Goal: Transaction & Acquisition: Purchase product/service

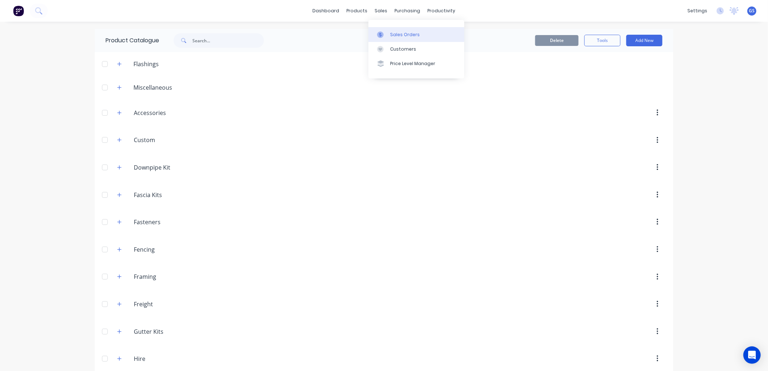
click at [398, 28] on link "Sales Orders" at bounding box center [416, 34] width 96 height 14
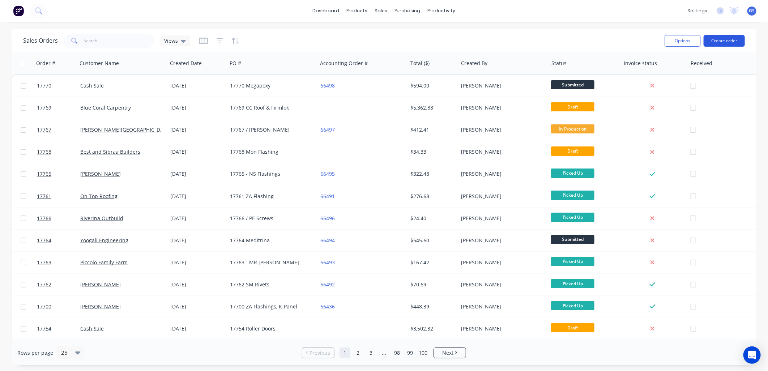
click at [734, 38] on button "Create order" at bounding box center [723, 41] width 41 height 12
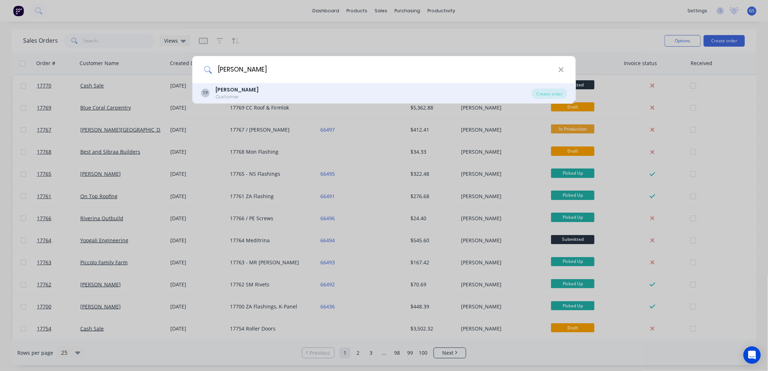
type input "[PERSON_NAME]"
click at [263, 99] on div "TP [PERSON_NAME] Customer" at bounding box center [366, 93] width 331 height 14
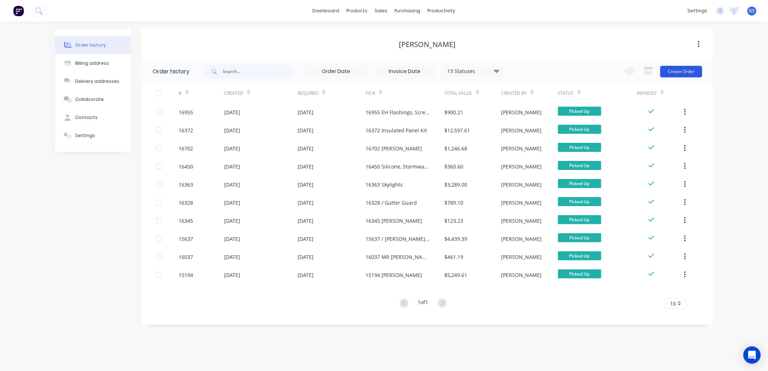
click at [680, 67] on button "Create Order" at bounding box center [681, 72] width 42 height 12
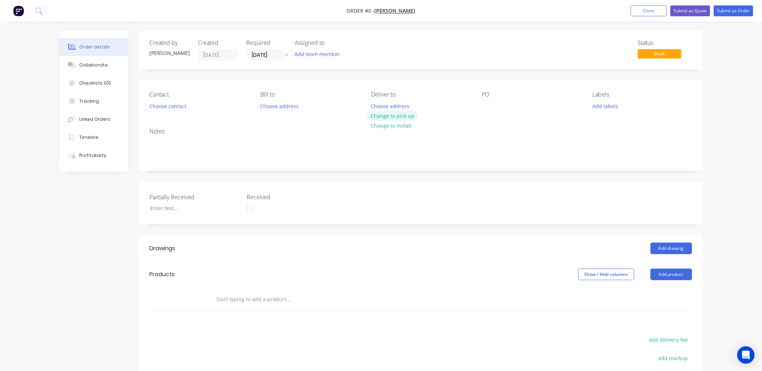
click at [402, 113] on button "Change to pick up" at bounding box center [392, 116] width 51 height 10
click at [489, 106] on div at bounding box center [488, 106] width 12 height 10
click at [182, 104] on button "Choose contact" at bounding box center [167, 106] width 44 height 10
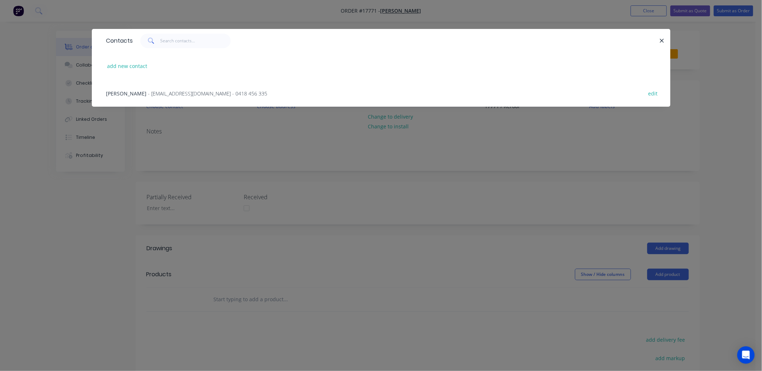
click at [201, 88] on div "Terry - [EMAIL_ADDRESS][DOMAIN_NAME] - 0418 456 335 edit" at bounding box center [381, 93] width 557 height 27
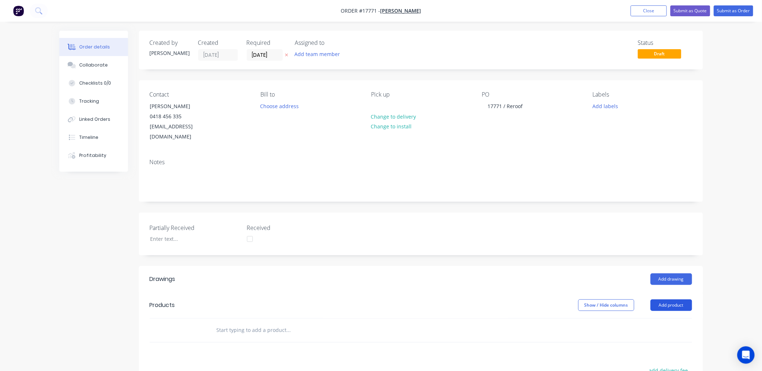
click at [672, 299] on button "Add product" at bounding box center [671, 305] width 42 height 12
click at [666, 318] on div "Product catalogue" at bounding box center [658, 323] width 56 height 10
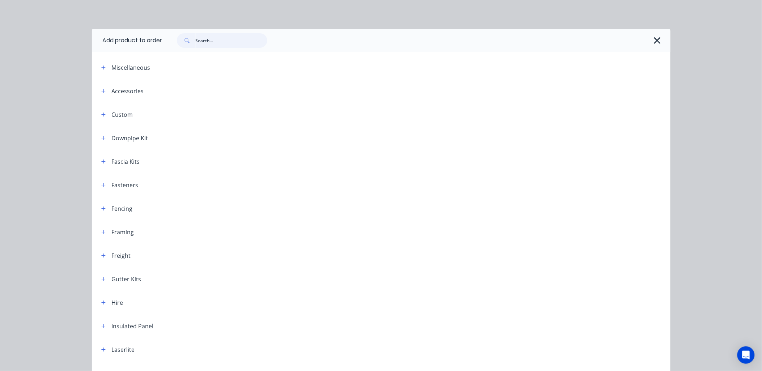
click at [216, 37] on input "text" at bounding box center [232, 40] width 72 height 14
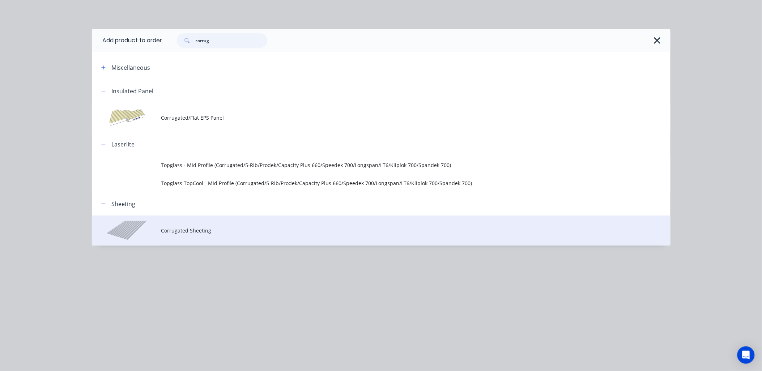
type input "corrug"
click at [197, 233] on span "Corrugated Sheeting" at bounding box center [364, 231] width 407 height 8
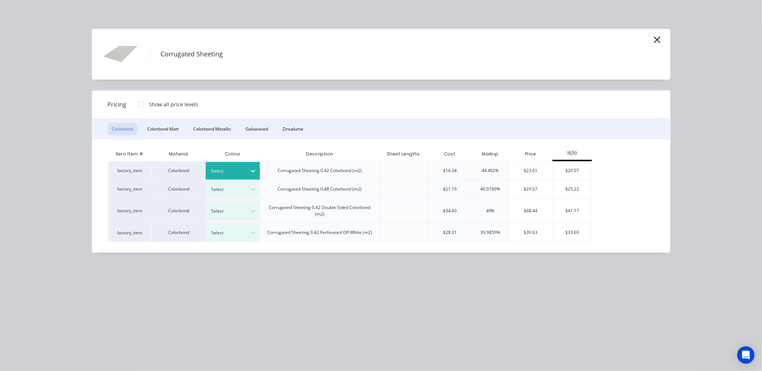
click at [252, 170] on icon at bounding box center [252, 170] width 7 height 7
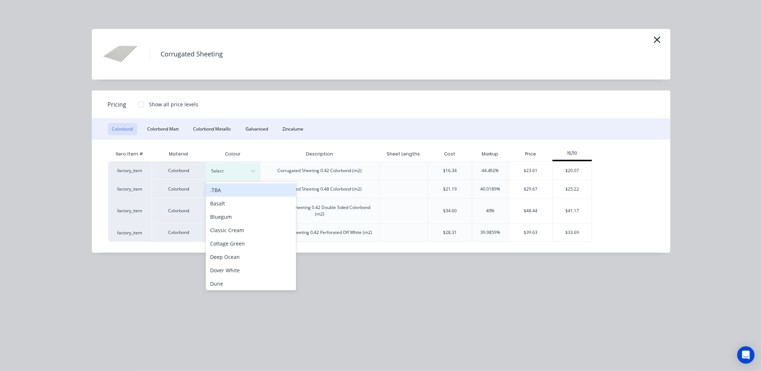
drag, startPoint x: 244, startPoint y: 187, endPoint x: 300, endPoint y: 172, distance: 57.9
click at [245, 187] on div ".TBA" at bounding box center [251, 189] width 90 height 13
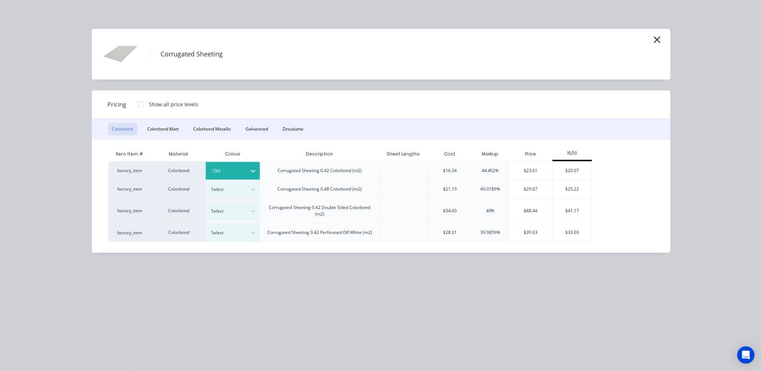
click at [583, 164] on div "$20.07" at bounding box center [572, 171] width 39 height 18
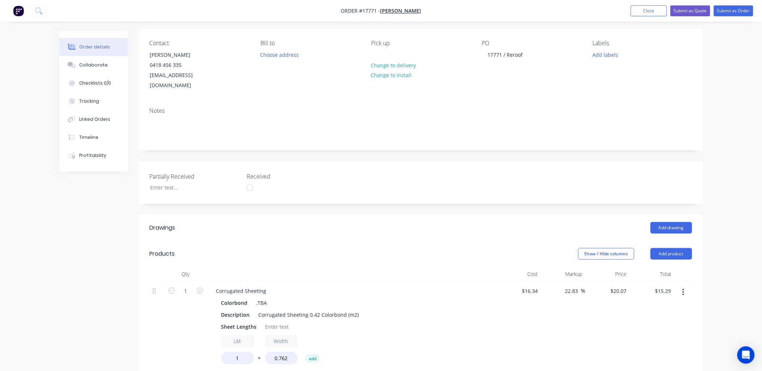
scroll to position [160, 0]
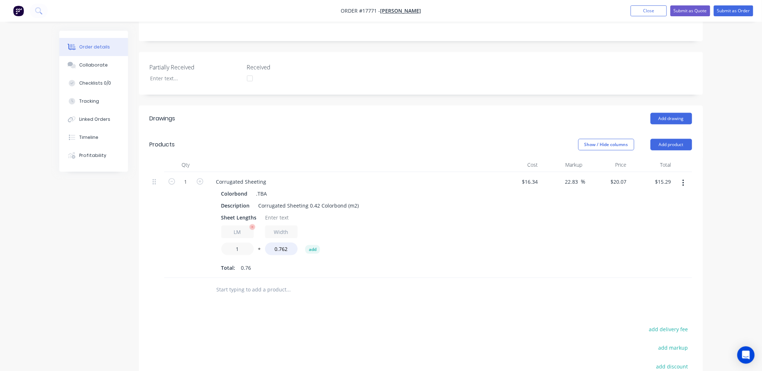
click at [243, 243] on input "1" at bounding box center [237, 249] width 33 height 13
type input "314.96"
type input "$4,816.79"
click at [675, 139] on button "Add product" at bounding box center [671, 145] width 42 height 12
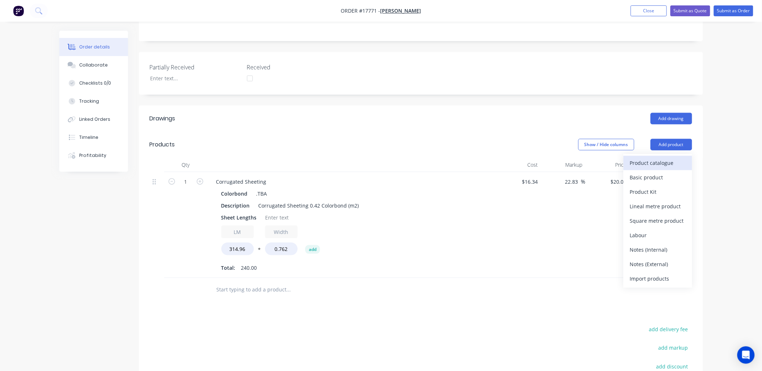
click at [657, 158] on div "Product catalogue" at bounding box center [658, 163] width 56 height 10
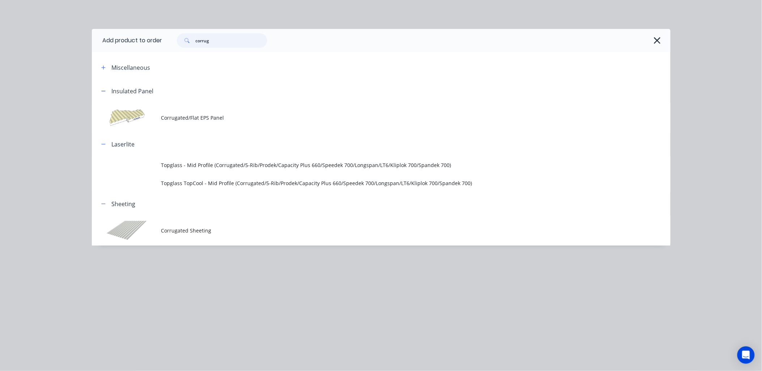
drag, startPoint x: 210, startPoint y: 42, endPoint x: 192, endPoint y: 42, distance: 18.1
click at [192, 42] on div "corrug" at bounding box center [222, 40] width 90 height 14
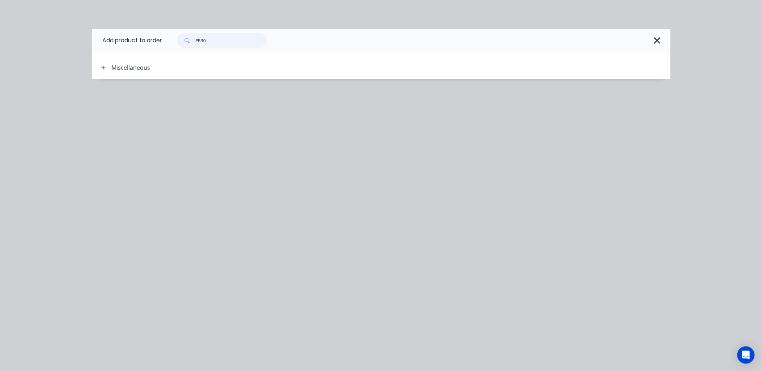
drag, startPoint x: 236, startPoint y: 46, endPoint x: 171, endPoint y: 40, distance: 66.0
click at [171, 40] on div "PB30" at bounding box center [219, 40] width 98 height 14
click at [103, 67] on icon "button" at bounding box center [103, 67] width 4 height 4
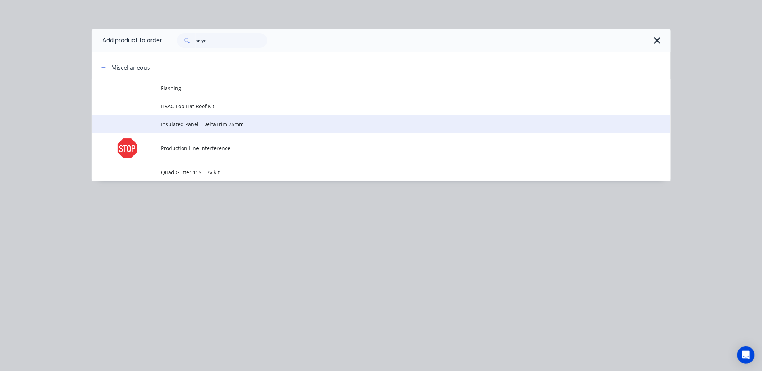
scroll to position [115, 0]
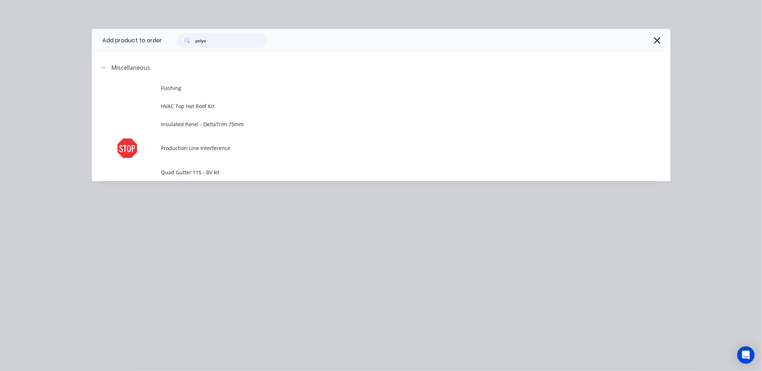
drag, startPoint x: 219, startPoint y: 37, endPoint x: 164, endPoint y: 35, distance: 55.0
click at [164, 35] on div "polyx" at bounding box center [412, 40] width 501 height 14
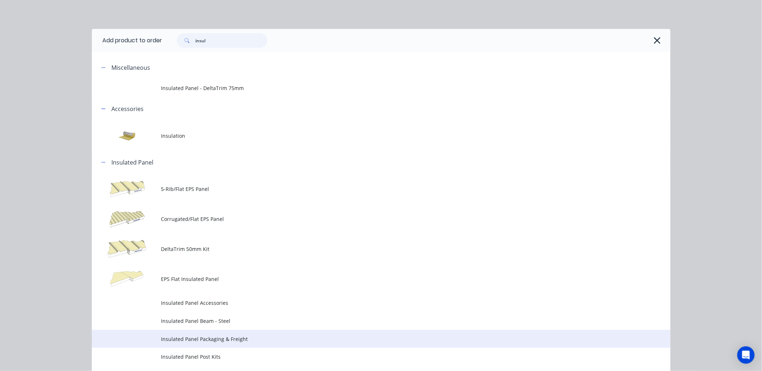
scroll to position [74, 0]
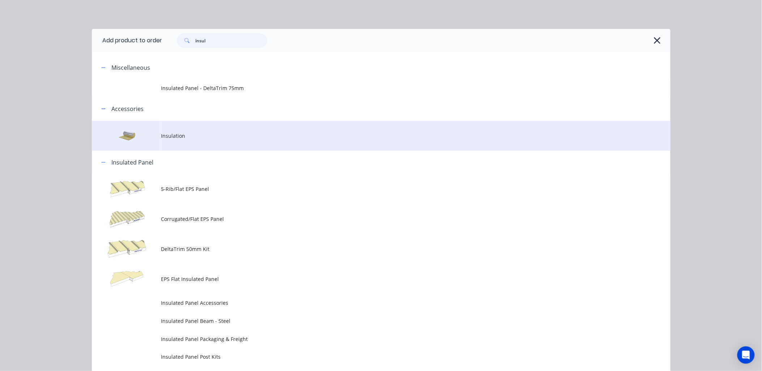
type input "insul"
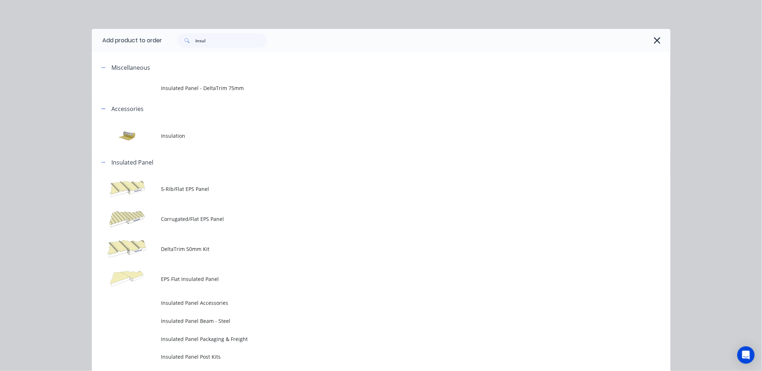
click at [177, 136] on span "Insulation" at bounding box center [364, 136] width 407 height 8
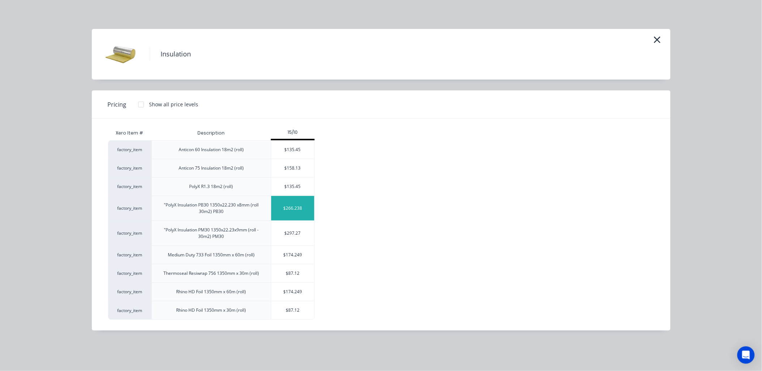
click at [303, 204] on div "$266.238" at bounding box center [292, 208] width 43 height 25
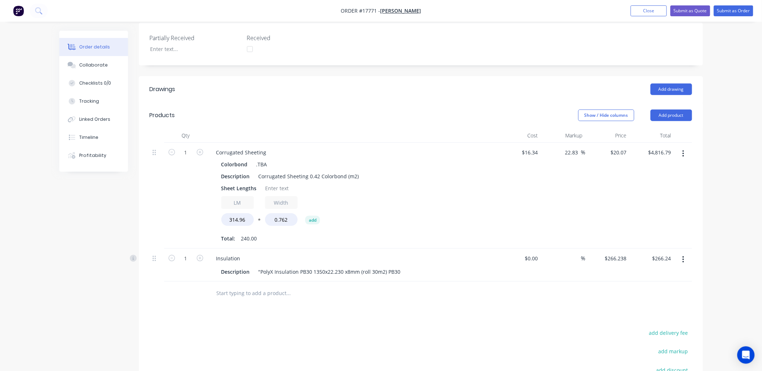
scroll to position [195, 0]
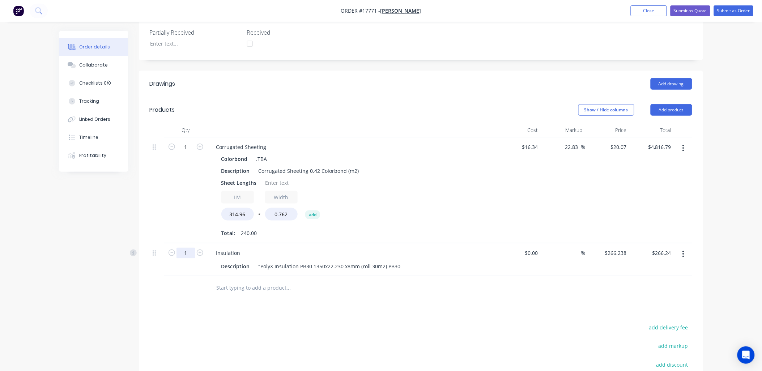
click at [192, 248] on input "1" at bounding box center [185, 253] width 19 height 11
type input "9"
type input "$2,396.14"
click at [243, 280] on input "text" at bounding box center [288, 287] width 145 height 14
click at [677, 104] on button "Add product" at bounding box center [671, 110] width 42 height 12
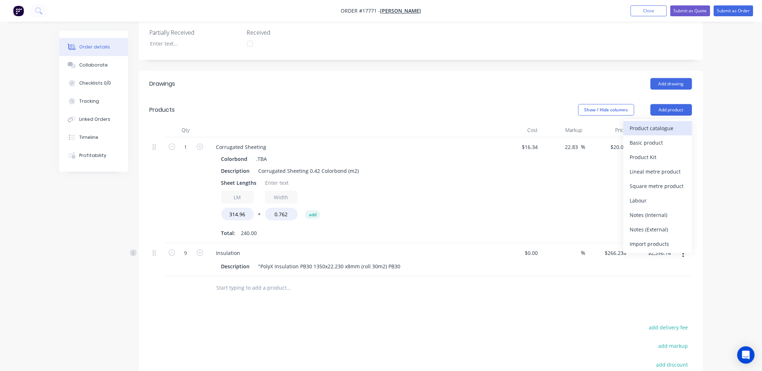
click at [666, 123] on div "Product catalogue" at bounding box center [658, 128] width 56 height 10
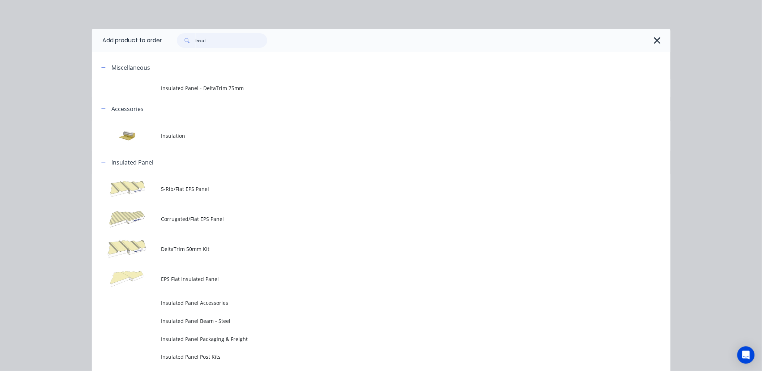
drag, startPoint x: 211, startPoint y: 41, endPoint x: 161, endPoint y: 47, distance: 51.0
click at [162, 46] on div "insul" at bounding box center [412, 40] width 501 height 14
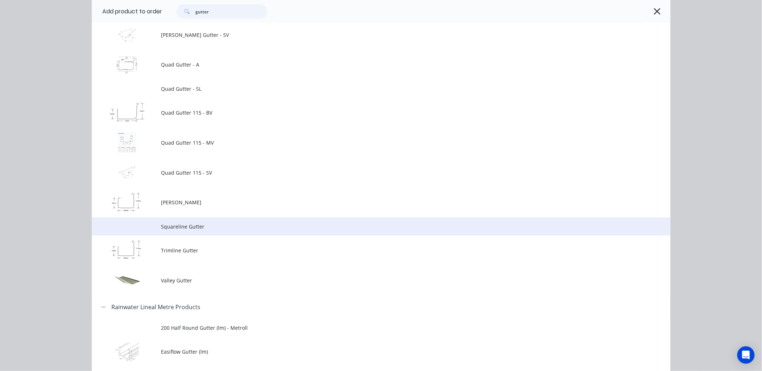
scroll to position [522, 0]
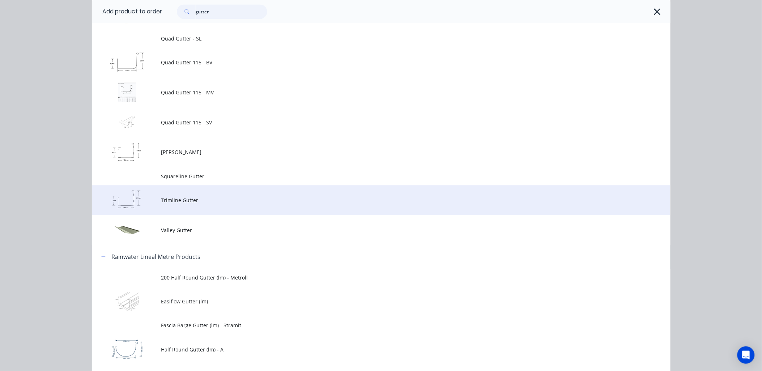
type input "gutter"
click at [183, 199] on span "Trimline Gutter" at bounding box center [364, 200] width 407 height 8
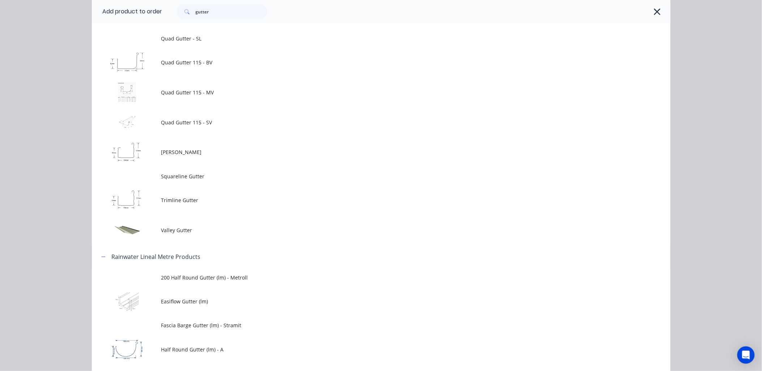
scroll to position [0, 0]
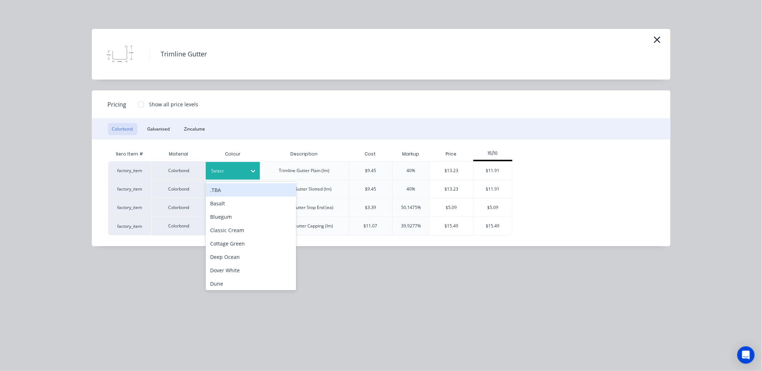
click at [249, 171] on div at bounding box center [252, 171] width 13 height 12
click at [234, 187] on div ".TBA" at bounding box center [251, 189] width 90 height 13
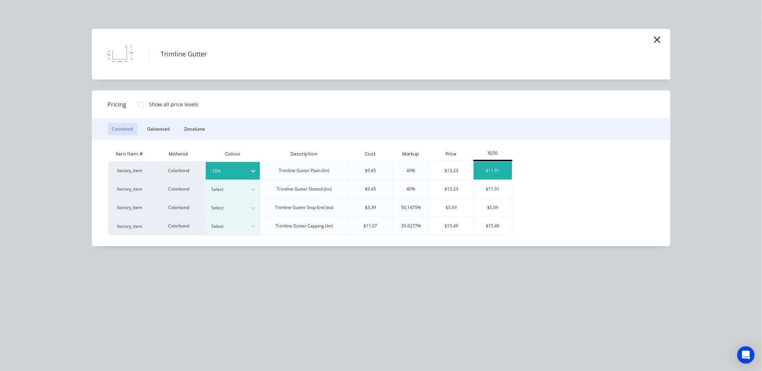
click at [502, 168] on div "$11.91" at bounding box center [492, 171] width 39 height 18
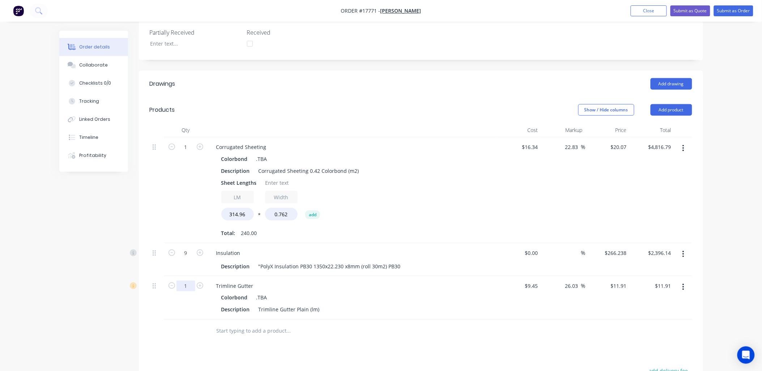
click at [191, 280] on input "1" at bounding box center [185, 285] width 19 height 11
type input "36"
type input "$428.76"
click at [283, 324] on input "text" at bounding box center [288, 331] width 145 height 14
click at [682, 104] on button "Add product" at bounding box center [671, 110] width 42 height 12
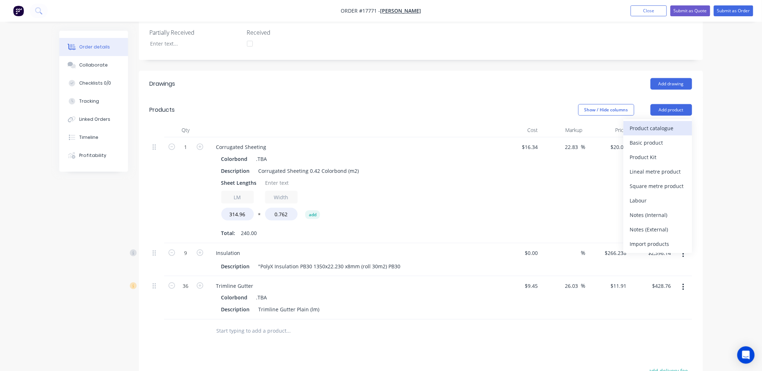
click at [656, 123] on div "Product catalogue" at bounding box center [658, 128] width 56 height 10
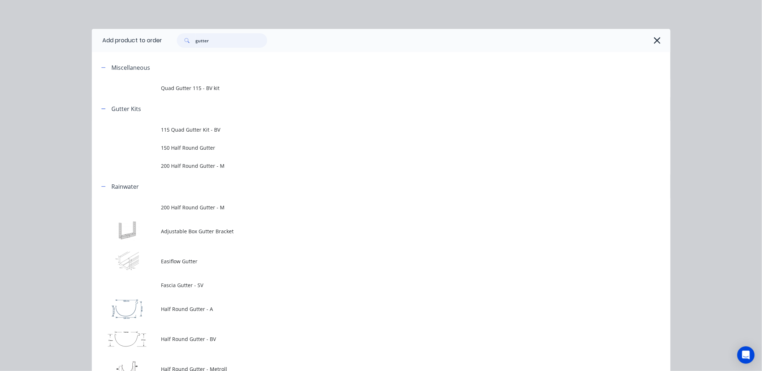
drag, startPoint x: 214, startPoint y: 38, endPoint x: 125, endPoint y: 52, distance: 89.7
click at [125, 52] on header "Add product to order gutter" at bounding box center [381, 40] width 578 height 23
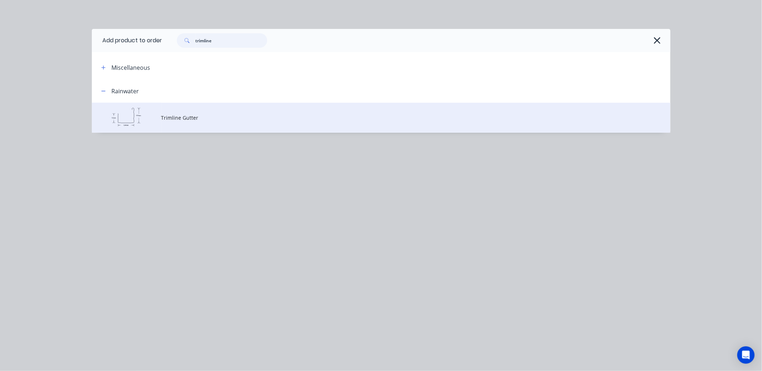
type input "trimline"
click at [249, 122] on td "Trimline Gutter" at bounding box center [415, 118] width 509 height 30
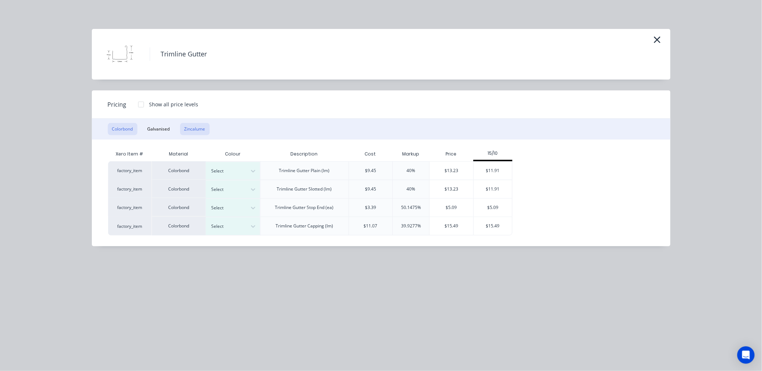
click at [187, 128] on button "Zincalume" at bounding box center [195, 129] width 30 height 12
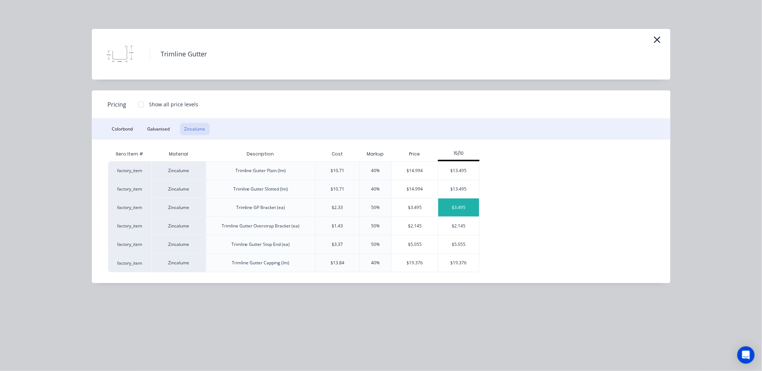
click at [470, 211] on div "$3.495" at bounding box center [458, 207] width 41 height 18
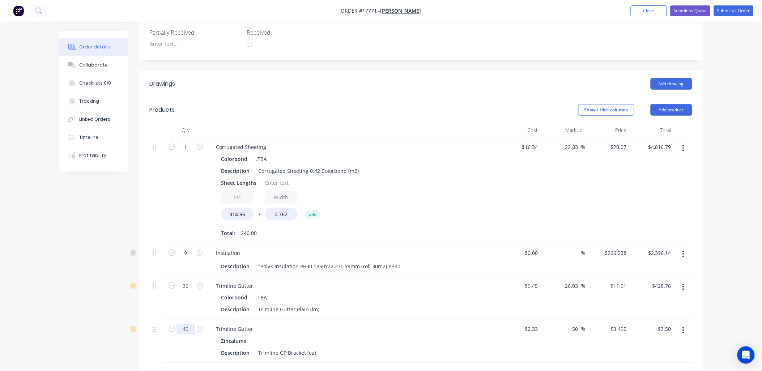
type input "40"
type input "$139.80"
click at [682, 104] on button "Add product" at bounding box center [671, 110] width 42 height 12
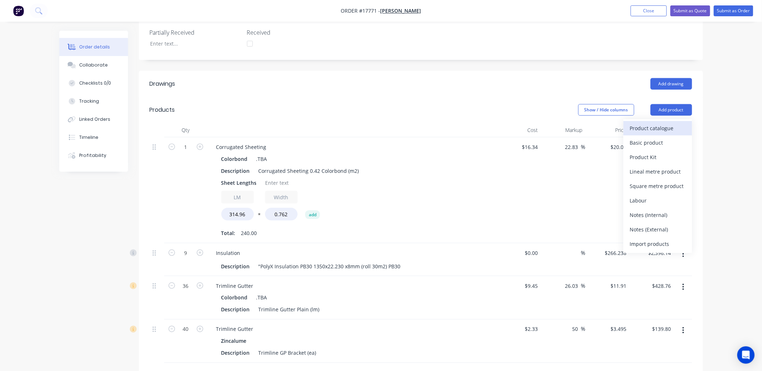
click at [663, 123] on div "Product catalogue" at bounding box center [658, 128] width 56 height 10
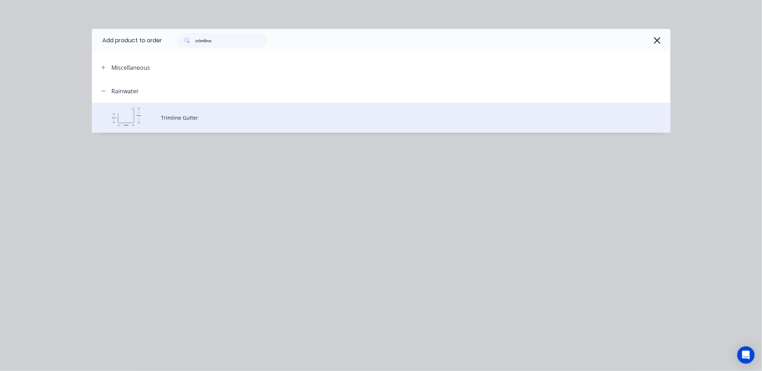
click at [192, 107] on td "Trimline Gutter" at bounding box center [415, 118] width 509 height 30
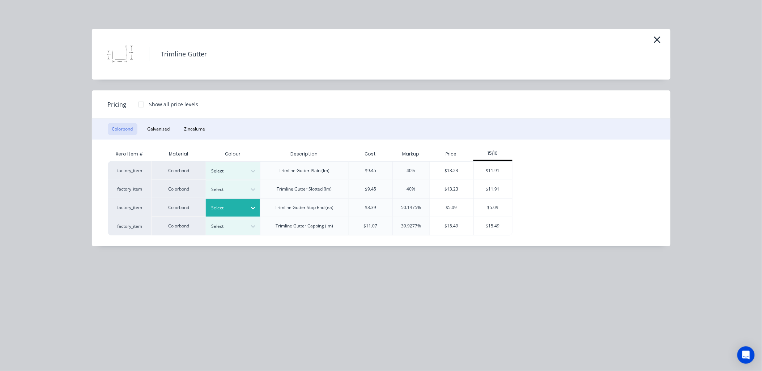
click at [251, 206] on icon at bounding box center [252, 207] width 7 height 7
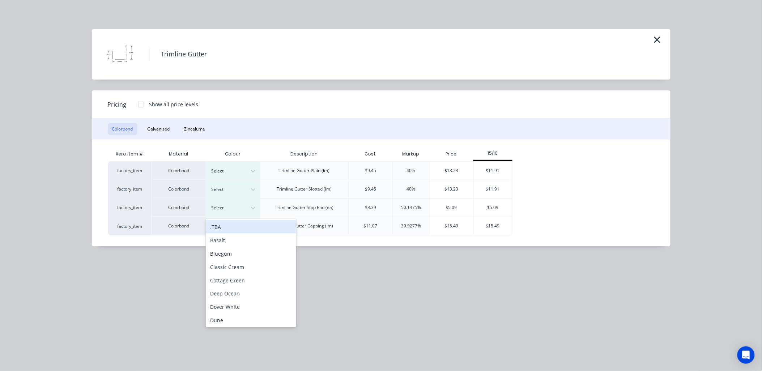
click at [239, 230] on div ".TBA" at bounding box center [251, 226] width 90 height 13
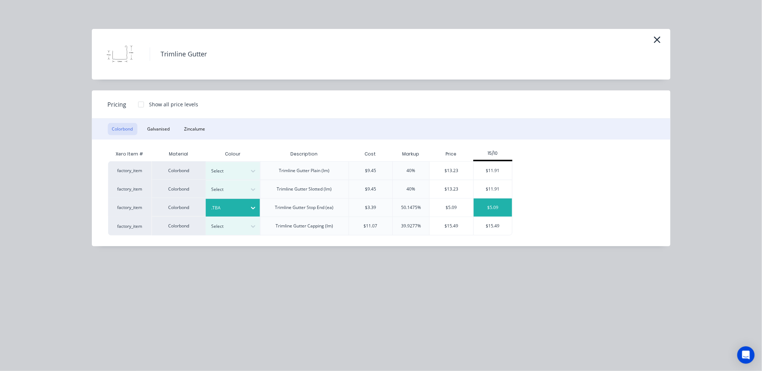
click at [505, 205] on div "$5.09" at bounding box center [492, 207] width 39 height 18
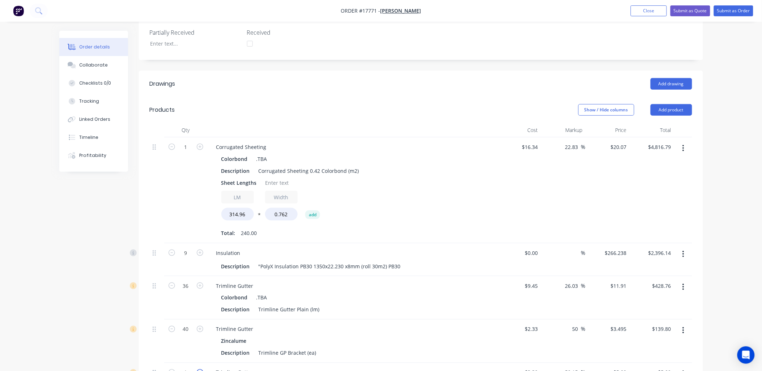
click at [200, 369] on icon "button" at bounding box center [200, 372] width 7 height 7
type input "2"
type input "$10.18"
click at [200, 369] on icon "button" at bounding box center [200, 372] width 7 height 7
type input "3"
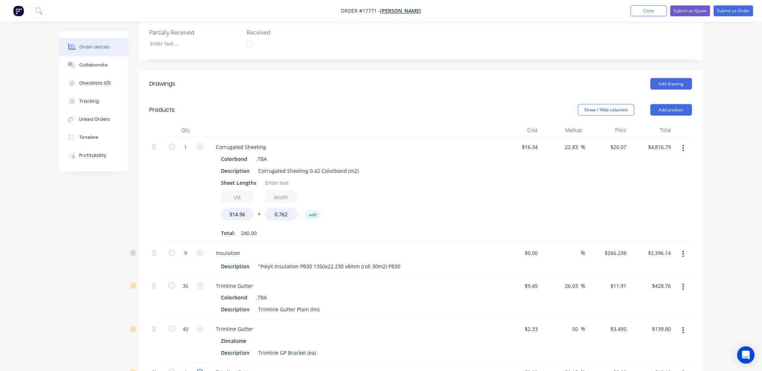
type input "$15.27"
click at [200, 369] on icon "button" at bounding box center [200, 372] width 7 height 7
type input "4"
type input "$20.36"
click at [200, 369] on icon "button" at bounding box center [200, 372] width 7 height 7
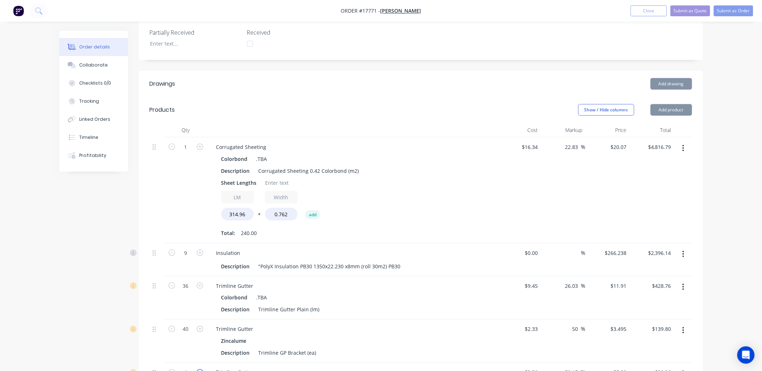
type input "5"
type input "$25.45"
click at [199, 369] on icon "button" at bounding box center [200, 372] width 7 height 7
type input "6"
type input "$30.54"
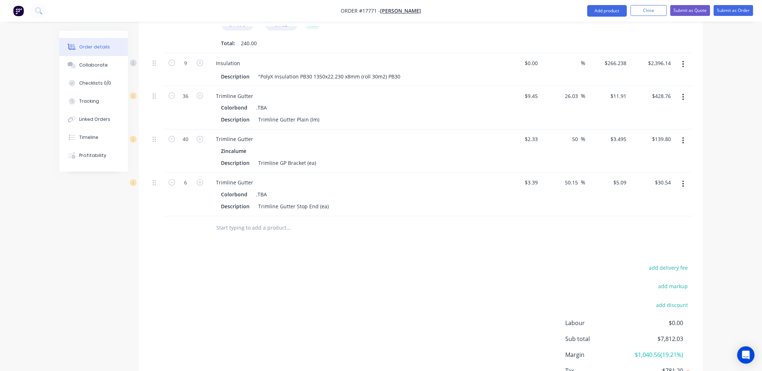
scroll to position [396, 0]
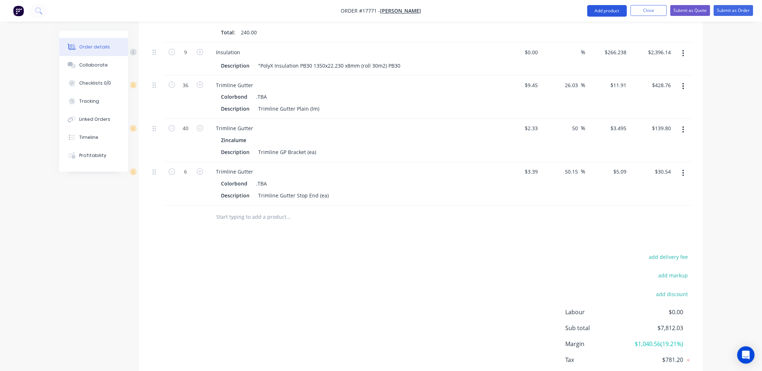
click at [602, 11] on button "Add product" at bounding box center [607, 11] width 40 height 12
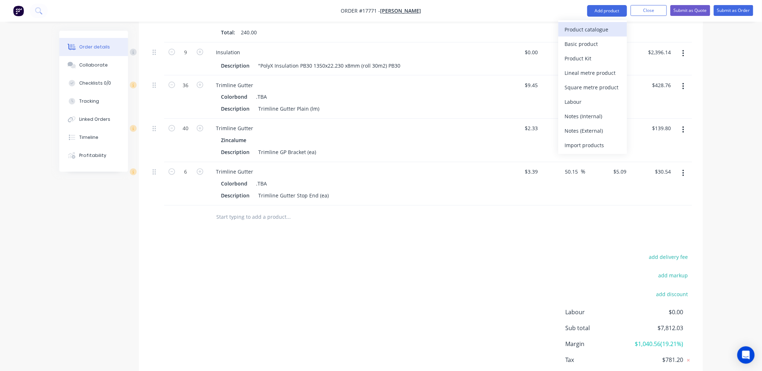
click at [595, 24] on div "Product catalogue" at bounding box center [593, 29] width 56 height 10
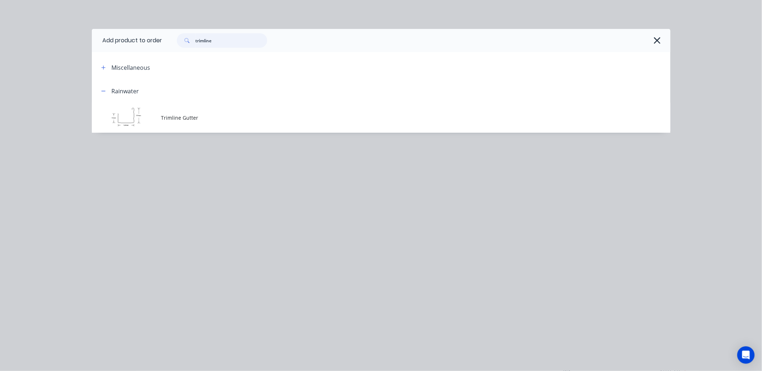
drag, startPoint x: 229, startPoint y: 47, endPoint x: 149, endPoint y: 36, distance: 81.3
click at [148, 37] on header "Add product to order trimline" at bounding box center [381, 40] width 578 height 23
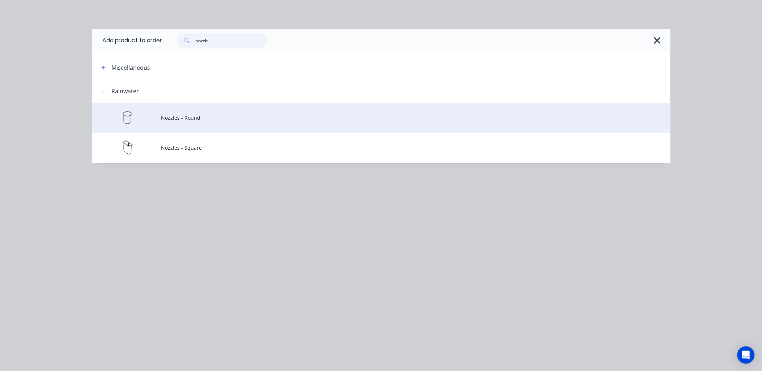
type input "nozzle"
click at [189, 117] on span "Nozzles - Round" at bounding box center [364, 118] width 407 height 8
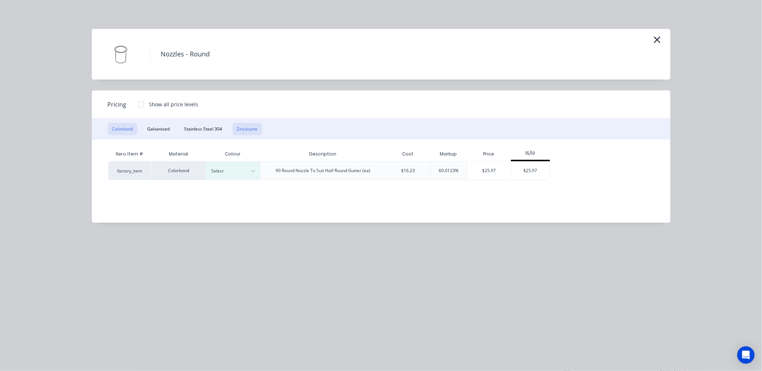
click at [244, 127] on button "Zincalume" at bounding box center [247, 129] width 30 height 12
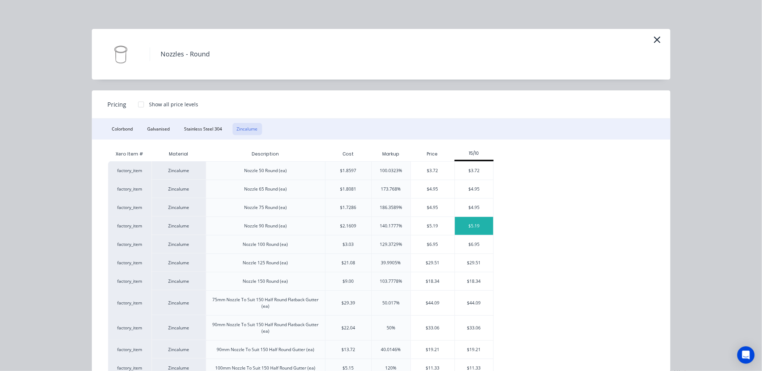
click at [475, 228] on div "$5.19" at bounding box center [474, 226] width 39 height 18
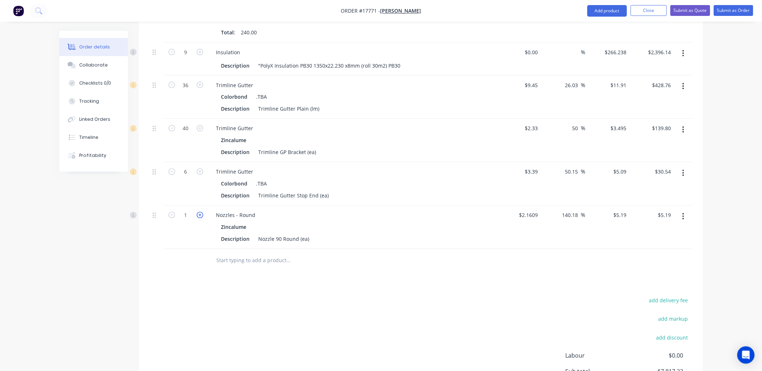
click at [198, 212] on icon "button" at bounding box center [200, 215] width 7 height 7
type input "2"
type input "$10.38"
click at [198, 212] on icon "button" at bounding box center [200, 215] width 7 height 7
type input "3"
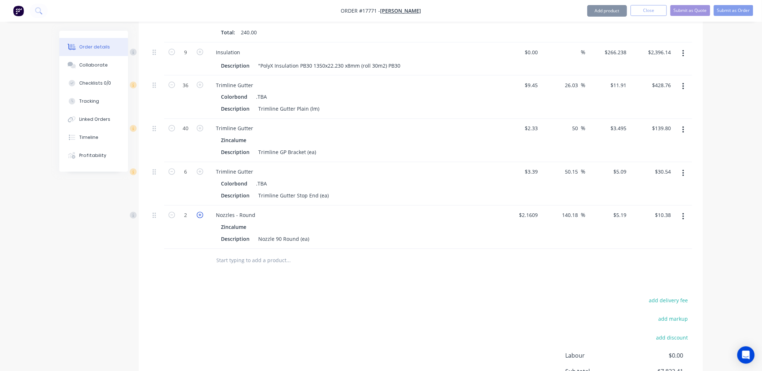
type input "$15.57"
click at [608, 13] on button "Add product" at bounding box center [607, 11] width 40 height 12
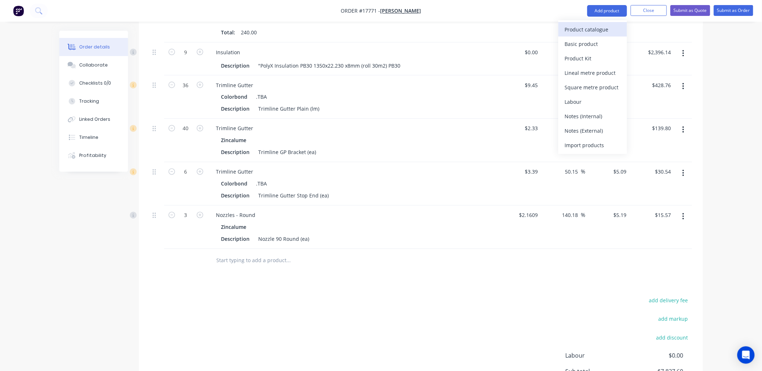
click at [605, 29] on div "Product catalogue" at bounding box center [593, 29] width 56 height 10
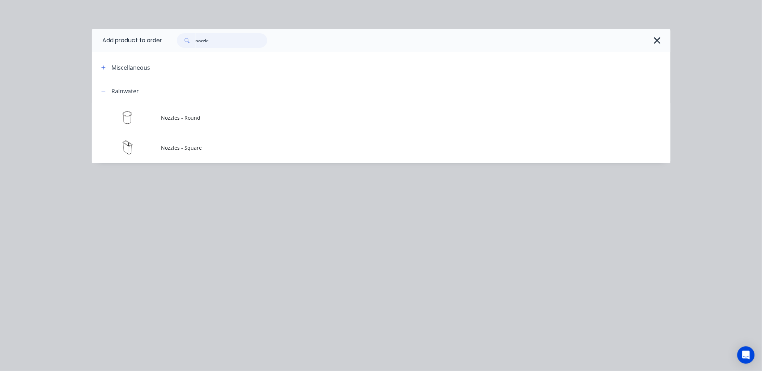
drag, startPoint x: 223, startPoint y: 43, endPoint x: 190, endPoint y: 35, distance: 33.7
click at [173, 39] on div "nozzle" at bounding box center [219, 40] width 98 height 14
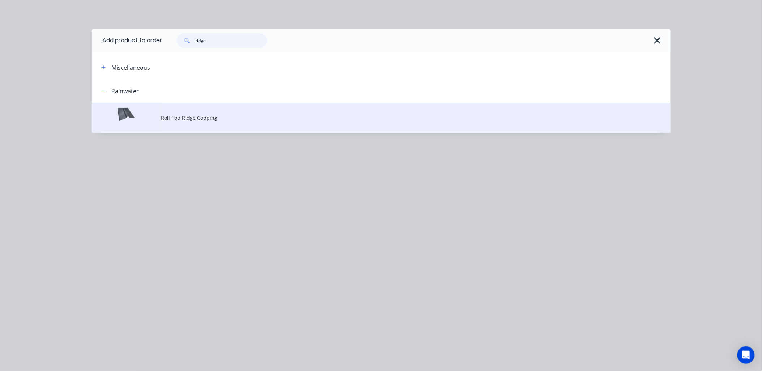
type input "ridge"
click at [190, 116] on span "Roll Top Ridge Capping" at bounding box center [364, 118] width 407 height 8
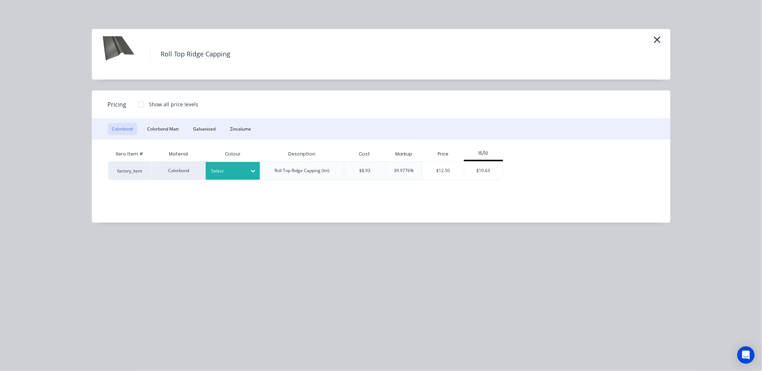
click at [252, 171] on icon at bounding box center [253, 171] width 4 height 3
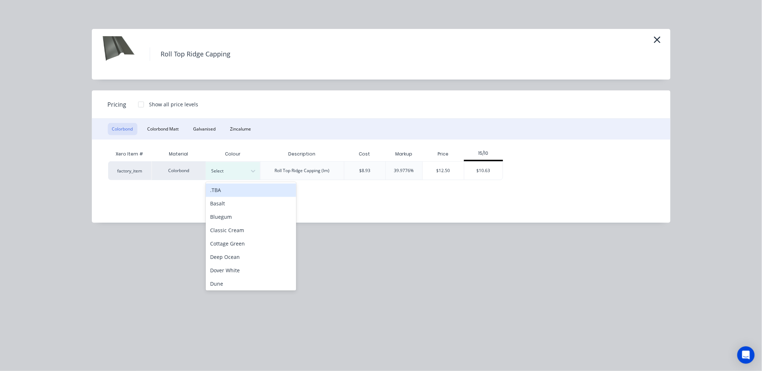
drag, startPoint x: 246, startPoint y: 189, endPoint x: 298, endPoint y: 176, distance: 53.8
click at [247, 188] on div ".TBA" at bounding box center [251, 190] width 90 height 13
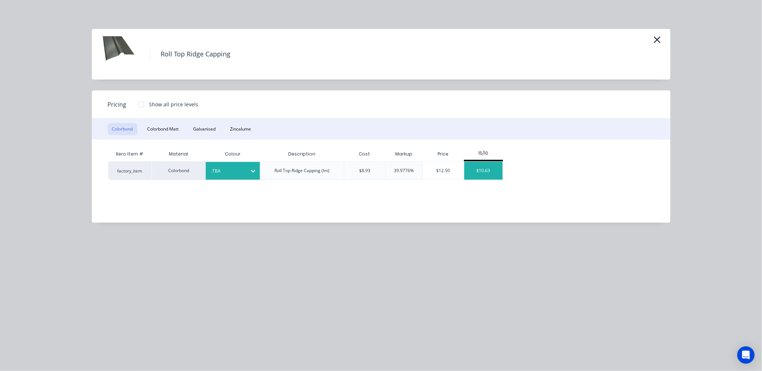
click at [499, 165] on div "$10.63" at bounding box center [483, 171] width 39 height 18
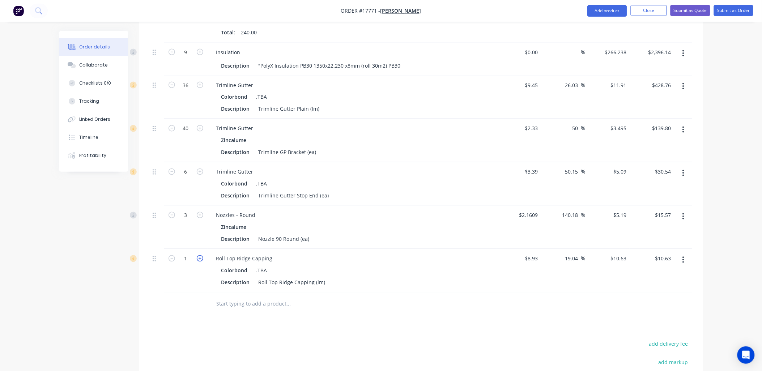
click at [198, 255] on icon "button" at bounding box center [200, 258] width 7 height 7
type input "2"
type input "$21.26"
click at [198, 255] on icon "button" at bounding box center [200, 258] width 7 height 7
type input "3"
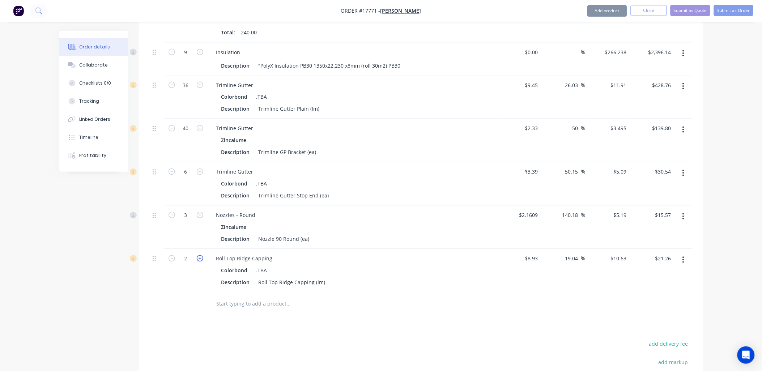
type input "$31.89"
click at [198, 255] on icon "button" at bounding box center [200, 258] width 7 height 7
type input "4"
type input "$42.52"
click at [198, 255] on icon "button" at bounding box center [200, 258] width 7 height 7
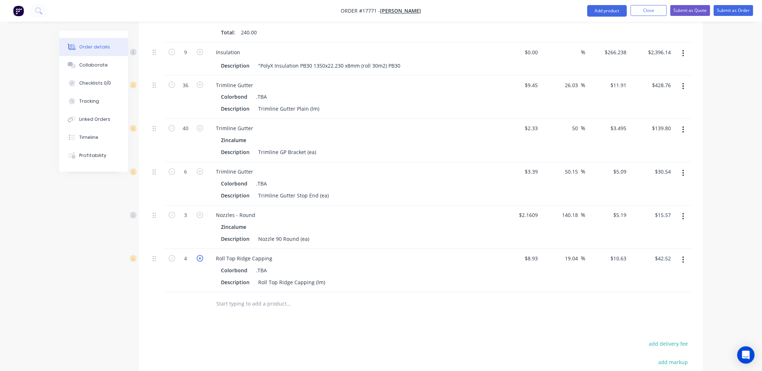
type input "5"
type input "$53.15"
click at [198, 255] on icon "button" at bounding box center [200, 258] width 7 height 7
type input "6"
type input "$63.78"
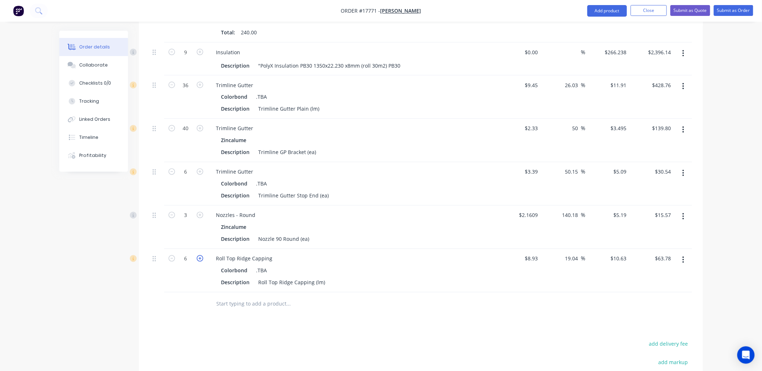
click at [198, 255] on icon "button" at bounding box center [200, 258] width 7 height 7
type input "7"
type input "$74.41"
click at [198, 255] on icon "button" at bounding box center [200, 258] width 7 height 7
type input "8"
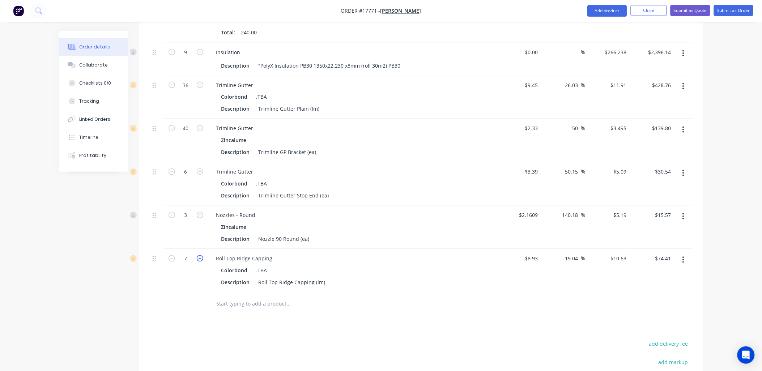
type input "$85.04"
click at [198, 255] on icon "button" at bounding box center [200, 258] width 7 height 7
type input "9"
type input "$95.67"
click at [198, 255] on icon "button" at bounding box center [200, 258] width 7 height 7
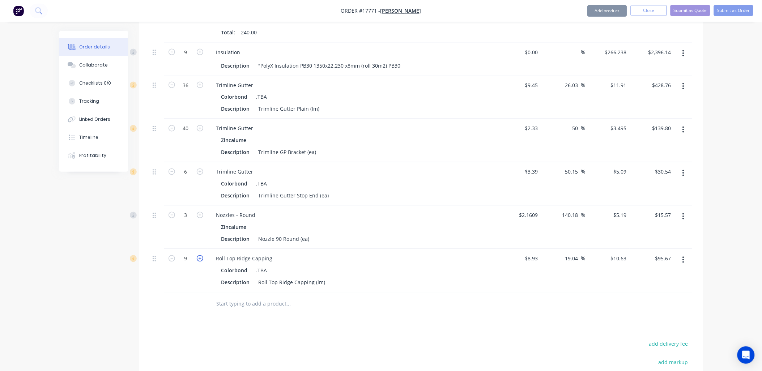
type input "10"
type input "$106.30"
click at [198, 255] on icon "button" at bounding box center [200, 258] width 7 height 7
type input "11"
type input "$116.93"
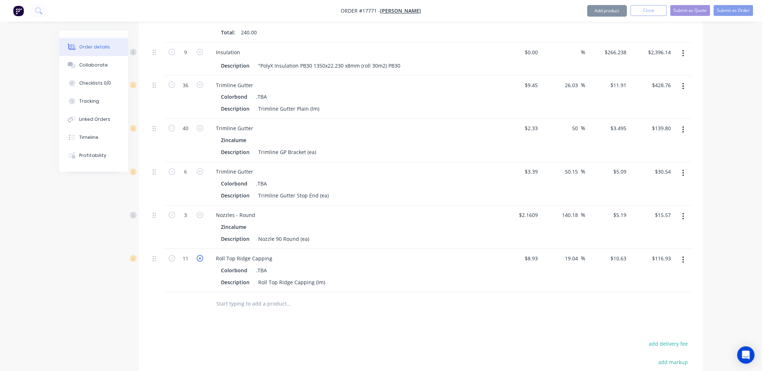
click at [198, 255] on icon "button" at bounding box center [200, 258] width 7 height 7
type input "12"
type input "$127.56"
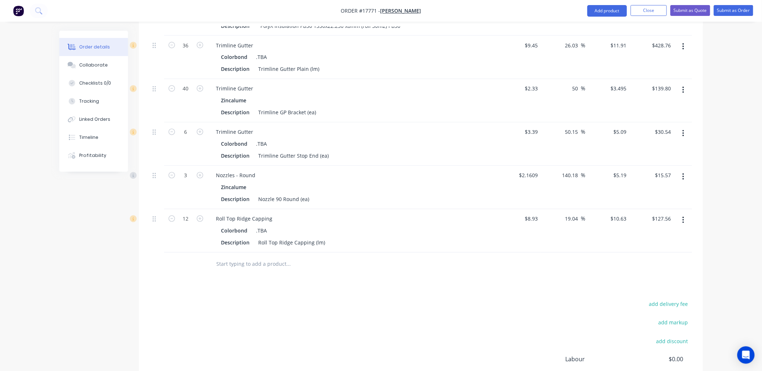
scroll to position [436, 0]
click at [610, 12] on button "Add product" at bounding box center [607, 11] width 40 height 12
click at [609, 26] on div "Product catalogue" at bounding box center [593, 29] width 56 height 10
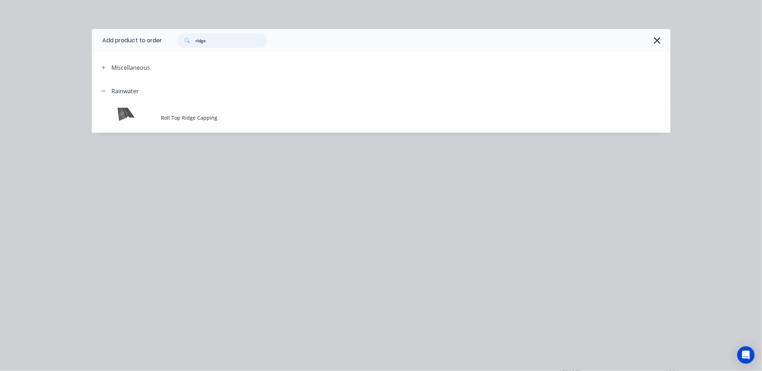
drag, startPoint x: 216, startPoint y: 40, endPoint x: 150, endPoint y: 40, distance: 65.8
click at [150, 40] on header "Add product to order ridge" at bounding box center [381, 40] width 578 height 23
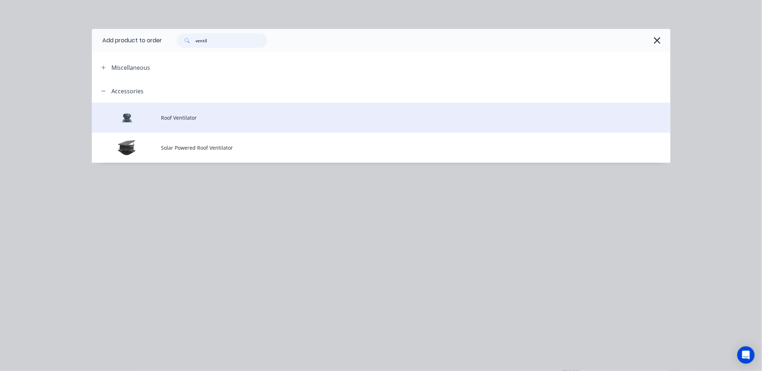
type input "ventil"
click at [167, 120] on span "Roof Ventilator" at bounding box center [364, 118] width 407 height 8
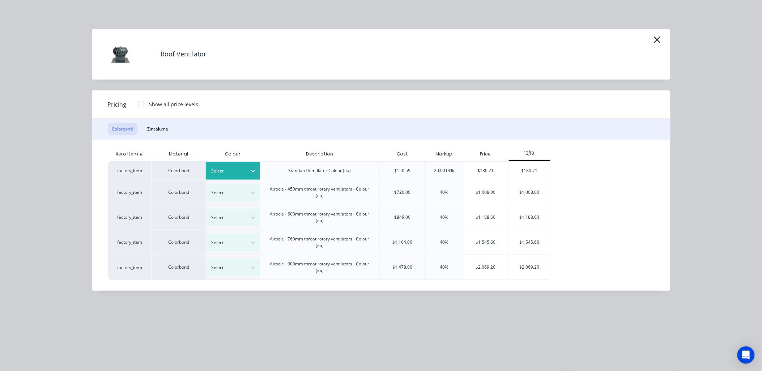
click at [253, 166] on div at bounding box center [252, 171] width 13 height 12
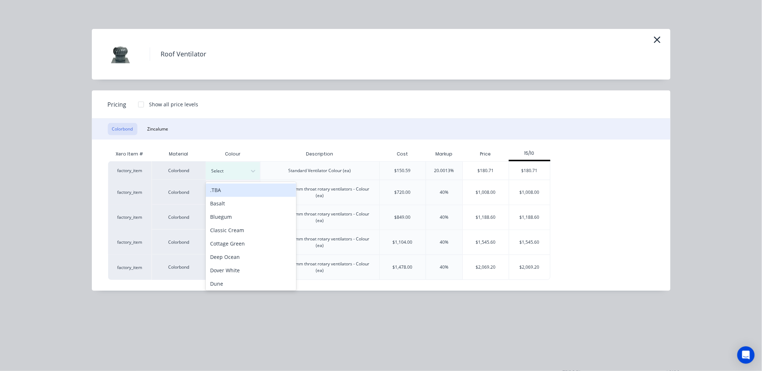
drag, startPoint x: 240, startPoint y: 192, endPoint x: 288, endPoint y: 170, distance: 52.6
click at [240, 192] on div ".TBA" at bounding box center [251, 190] width 90 height 13
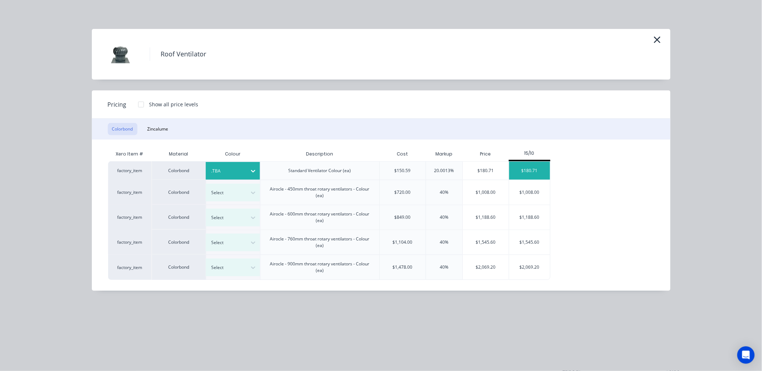
click at [540, 167] on div "$180.71" at bounding box center [529, 171] width 41 height 18
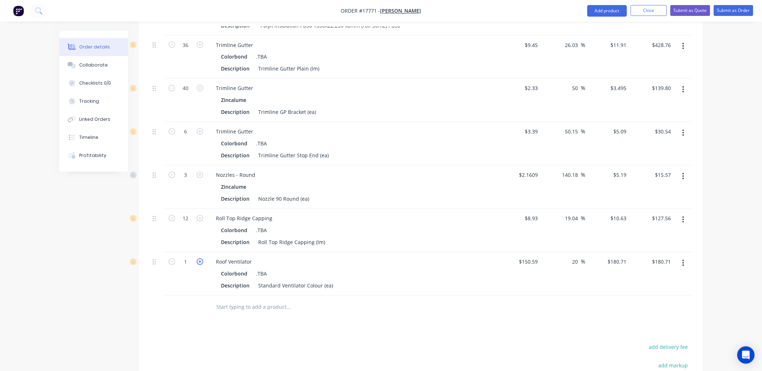
click at [201, 258] on icon "button" at bounding box center [200, 261] width 7 height 7
type input "2"
type input "$361.42"
click at [201, 258] on icon "button" at bounding box center [200, 261] width 7 height 7
type input "3"
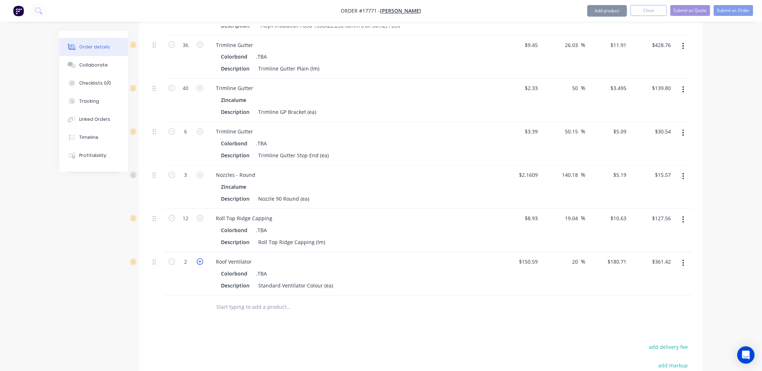
type input "$542.13"
click at [603, 11] on button "Add product" at bounding box center [607, 11] width 40 height 12
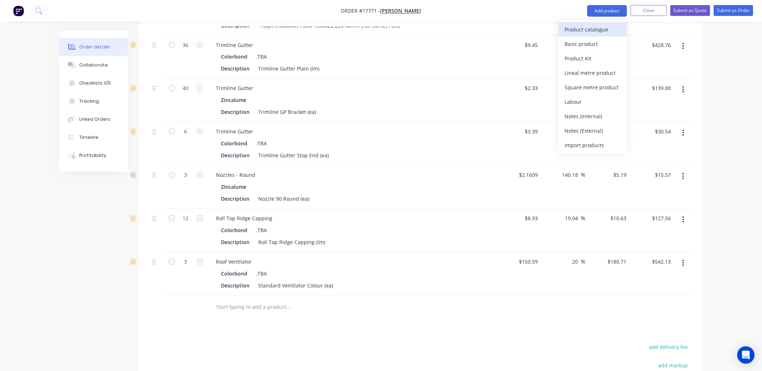
click at [586, 32] on div "Product catalogue" at bounding box center [593, 29] width 56 height 10
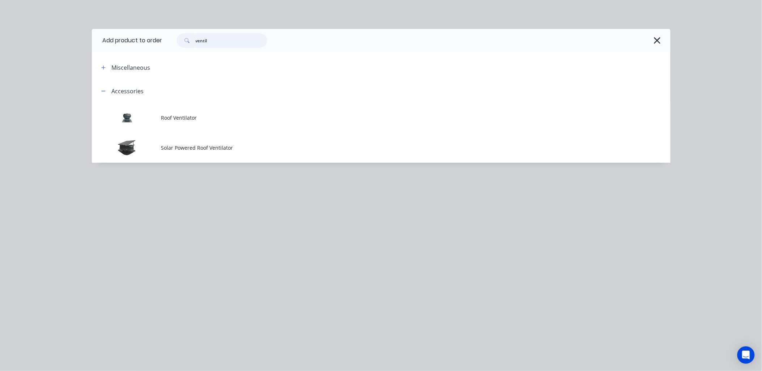
drag, startPoint x: 219, startPoint y: 42, endPoint x: 193, endPoint y: 41, distance: 26.0
click at [195, 40] on div "ventil" at bounding box center [222, 40] width 90 height 14
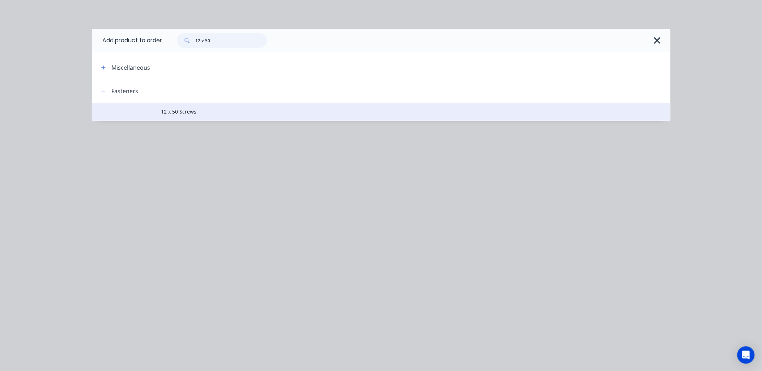
type input "12 x 50"
click at [195, 115] on span "12 x 50 Screws" at bounding box center [364, 112] width 407 height 8
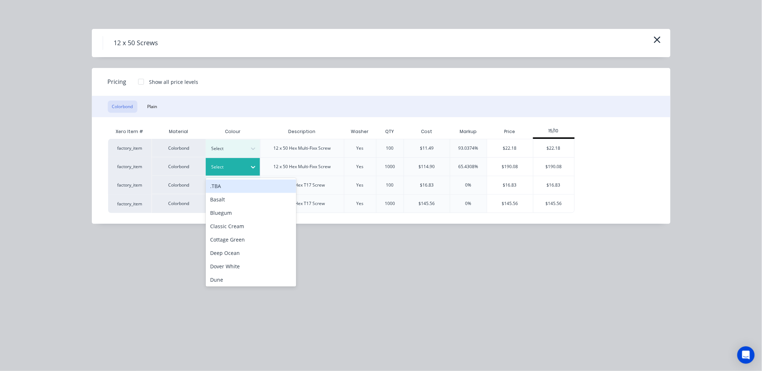
click at [254, 165] on icon at bounding box center [252, 166] width 7 height 7
click at [232, 186] on div ".TBA" at bounding box center [251, 186] width 90 height 13
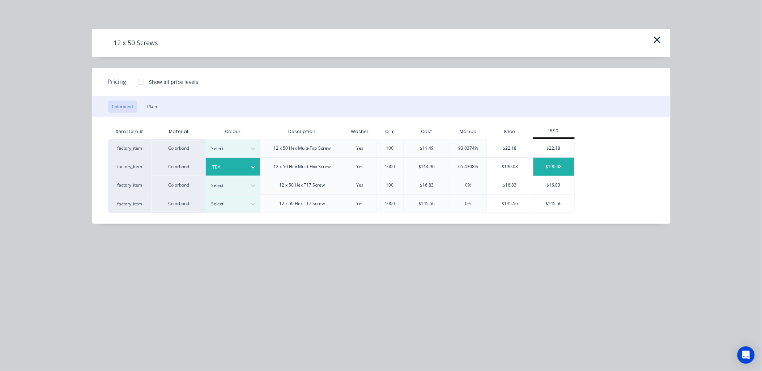
click at [562, 160] on div "$190.08" at bounding box center [553, 167] width 41 height 18
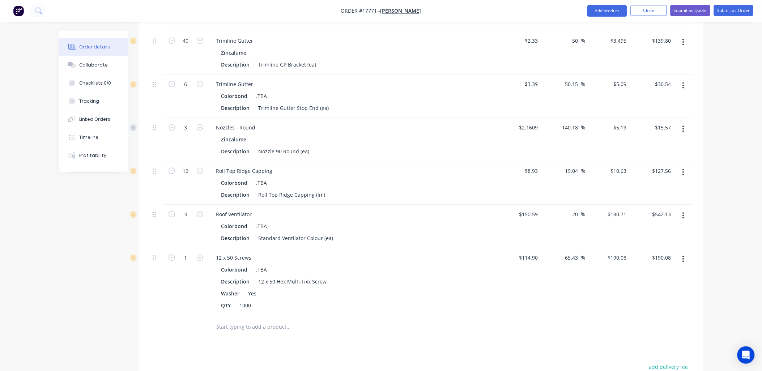
scroll to position [557, 0]
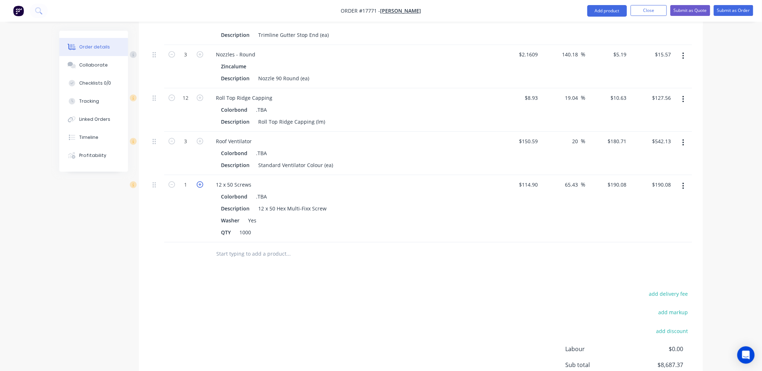
click at [200, 181] on icon "button" at bounding box center [200, 184] width 7 height 7
type input "2"
type input "$380.16"
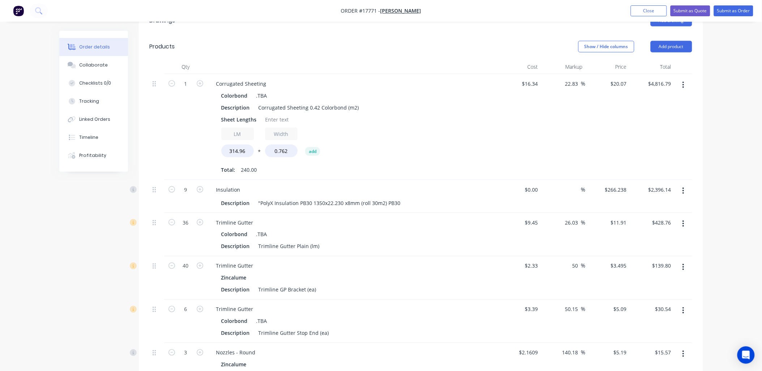
scroll to position [34, 0]
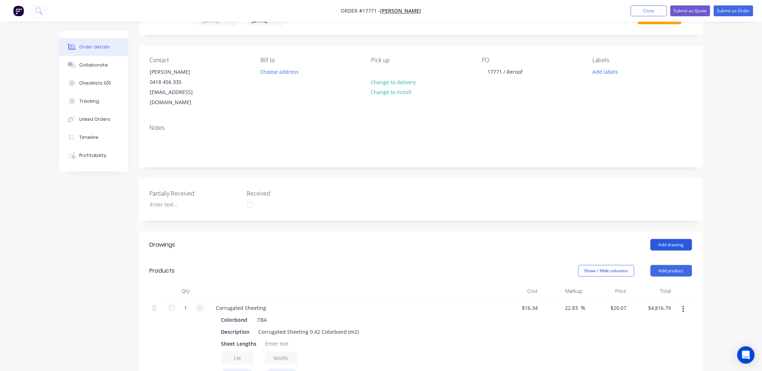
click at [677, 239] on button "Add drawing" at bounding box center [671, 245] width 42 height 12
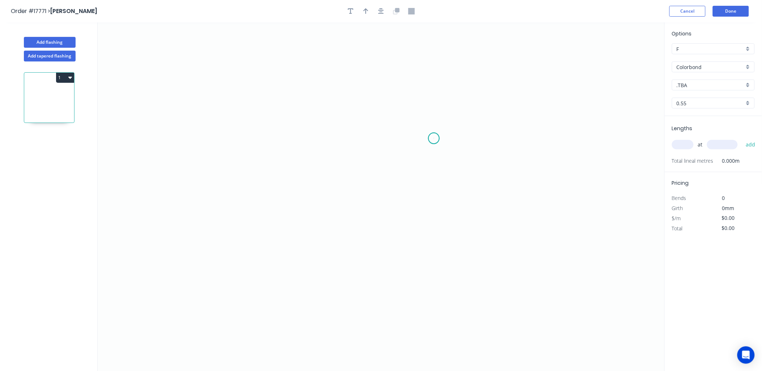
drag, startPoint x: 434, startPoint y: 138, endPoint x: 429, endPoint y: 132, distance: 8.2
click at [434, 138] on icon "0" at bounding box center [381, 196] width 567 height 349
drag, startPoint x: 419, startPoint y: 128, endPoint x: 344, endPoint y: 120, distance: 74.5
click at [417, 128] on icon "0" at bounding box center [381, 196] width 567 height 349
click at [266, 124] on icon "0 ?" at bounding box center [381, 196] width 567 height 349
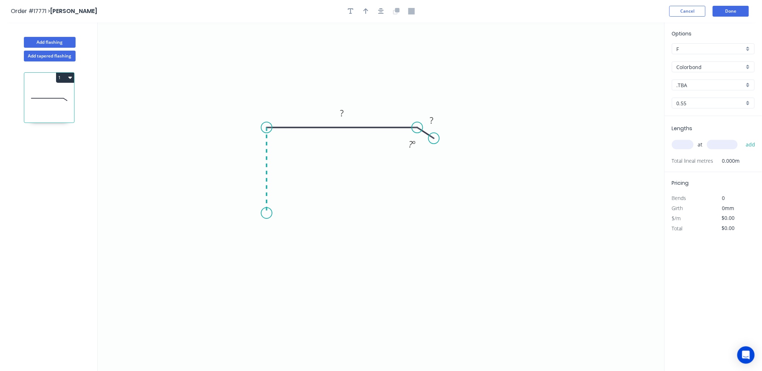
drag, startPoint x: 272, startPoint y: 213, endPoint x: 280, endPoint y: 211, distance: 8.6
click at [273, 212] on icon "0 ? ? ? º" at bounding box center [381, 196] width 567 height 349
click at [287, 216] on div "Delete point" at bounding box center [311, 220] width 73 height 15
click at [266, 128] on circle at bounding box center [266, 127] width 11 height 11
click at [268, 213] on icon "0 ? ? ? º" at bounding box center [381, 196] width 567 height 349
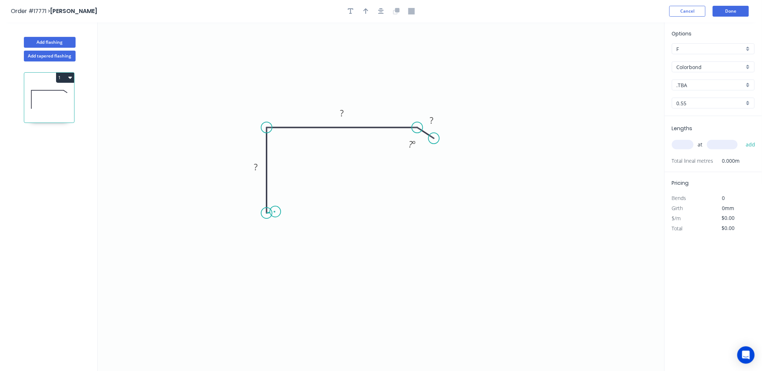
click at [275, 212] on icon at bounding box center [270, 211] width 9 height 1
click at [275, 211] on circle at bounding box center [275, 211] width 11 height 11
click at [275, 212] on circle at bounding box center [275, 211] width 11 height 11
click at [275, 213] on circle at bounding box center [275, 212] width 11 height 11
click at [290, 215] on rect at bounding box center [286, 216] width 14 height 10
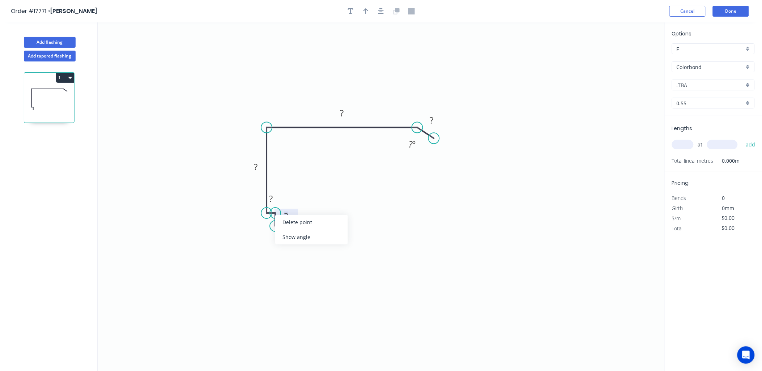
drag, startPoint x: 303, startPoint y: 223, endPoint x: 295, endPoint y: 221, distance: 7.5
click at [302, 222] on div "Delete point" at bounding box center [311, 222] width 73 height 15
click at [286, 233] on div "Crush & Fold" at bounding box center [303, 238] width 73 height 15
drag, startPoint x: 255, startPoint y: 169, endPoint x: 248, endPoint y: 181, distance: 13.9
click at [254, 169] on tspan "?" at bounding box center [256, 167] width 4 height 12
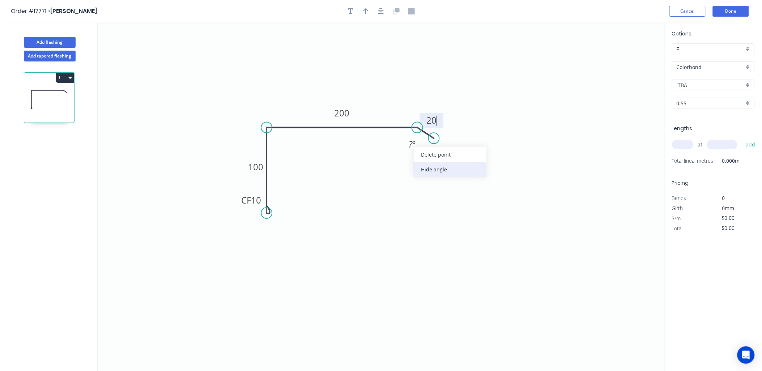
click at [446, 167] on div "Hide angle" at bounding box center [449, 169] width 73 height 15
type input "$23.51"
click at [352, 10] on icon "button" at bounding box center [351, 11] width 6 height 7
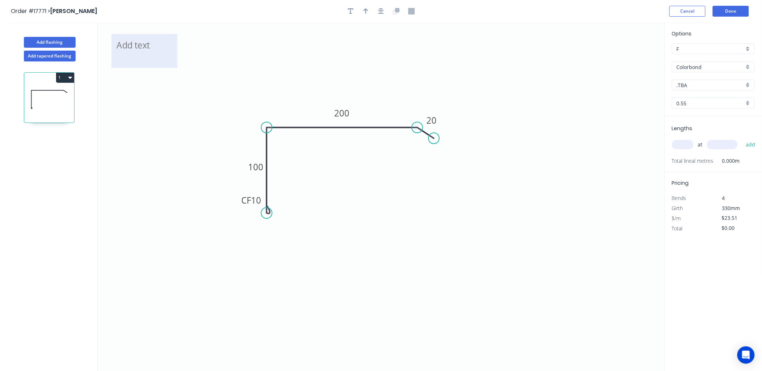
click at [149, 43] on textarea at bounding box center [144, 51] width 59 height 27
drag, startPoint x: 177, startPoint y: 51, endPoint x: 301, endPoint y: 55, distance: 124.1
click at [301, 55] on g at bounding box center [206, 47] width 193 height 44
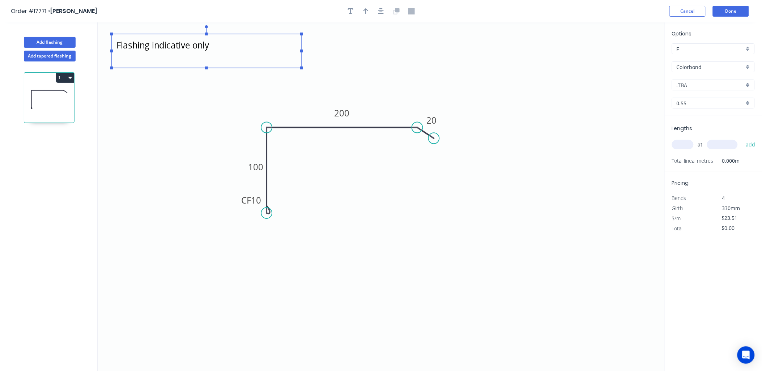
scroll to position [0, 0]
type textarea "Flashing indicative only"
click at [681, 141] on input "text" at bounding box center [683, 144] width 22 height 9
type input "1"
type input "40000"
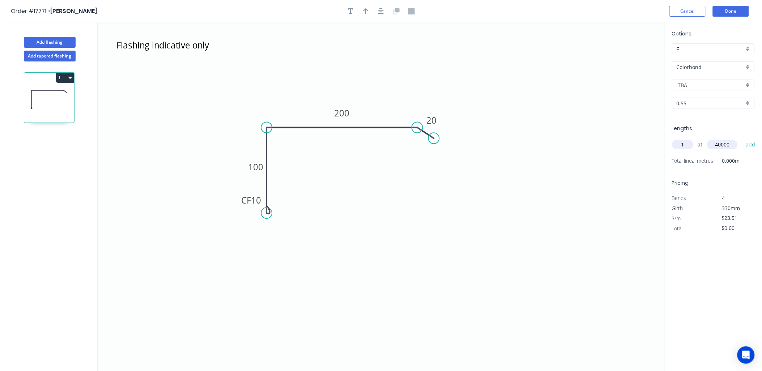
click at [742, 138] on button "add" at bounding box center [750, 144] width 17 height 12
type input "$940.40"
click at [346, 110] on tspan "200" at bounding box center [341, 113] width 15 height 12
click at [510, 202] on icon "Flashing indicative only CF 10 100 180 20" at bounding box center [381, 196] width 567 height 349
click at [258, 160] on rect at bounding box center [256, 166] width 24 height 14
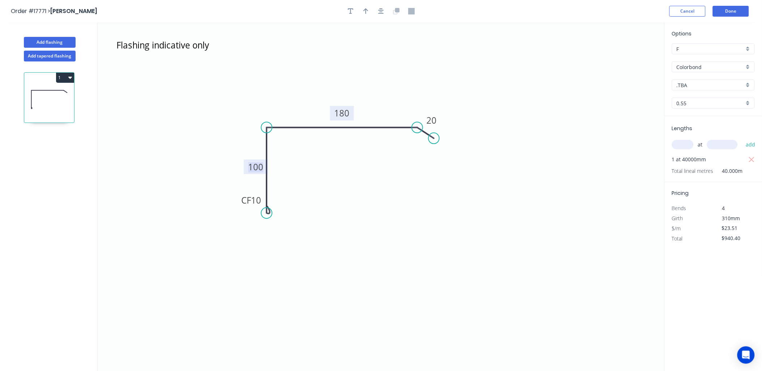
drag, startPoint x: 254, startPoint y: 167, endPoint x: 133, endPoint y: 289, distance: 172.0
click at [254, 167] on tspan "100" at bounding box center [255, 167] width 15 height 12
type input "$20.00"
type input "$800.00"
click at [732, 11] on button "Done" at bounding box center [730, 11] width 36 height 11
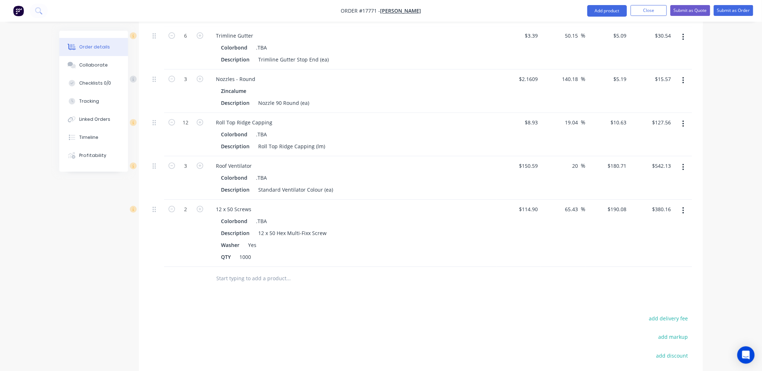
scroll to position [593, 0]
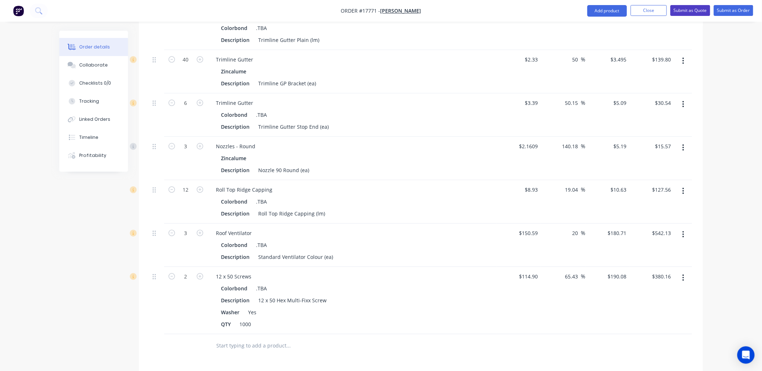
click at [694, 9] on button "Submit as Quote" at bounding box center [690, 10] width 40 height 11
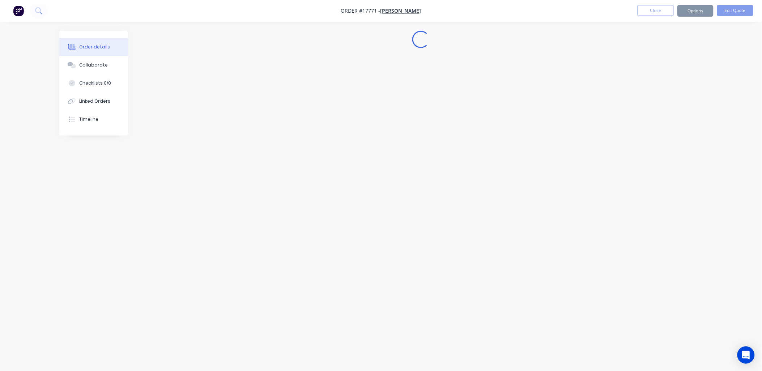
scroll to position [0, 0]
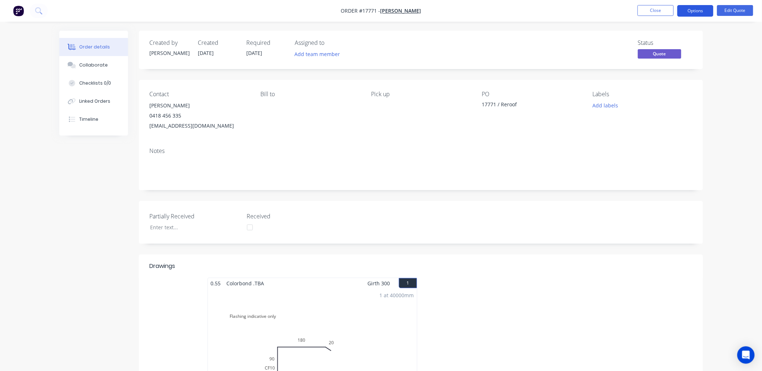
click at [695, 9] on button "Options" at bounding box center [695, 11] width 36 height 12
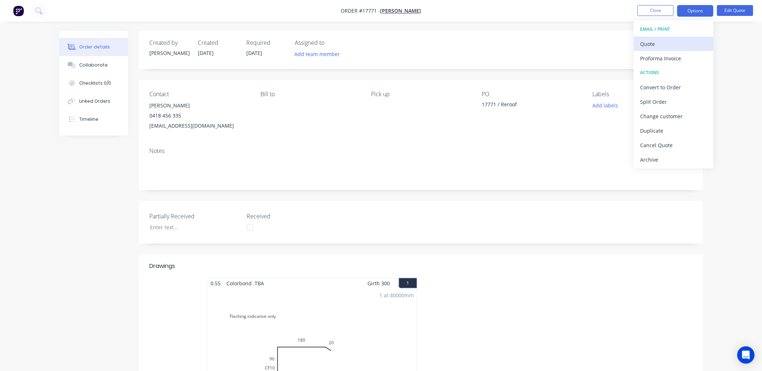
click at [662, 43] on div "Quote" at bounding box center [673, 44] width 67 height 10
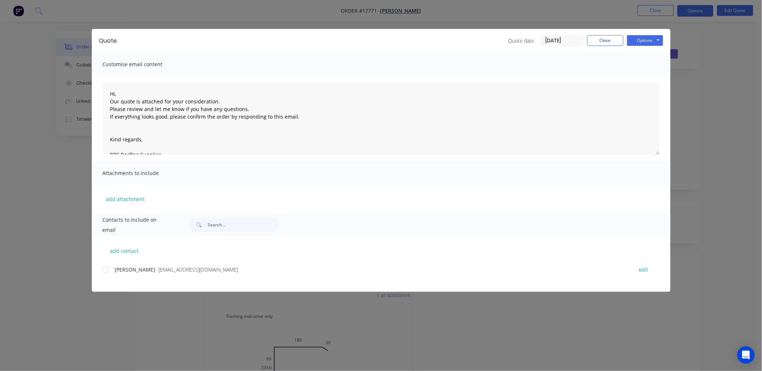
click at [105, 271] on div at bounding box center [105, 269] width 14 height 14
click at [659, 37] on button "Options" at bounding box center [645, 40] width 36 height 11
click at [644, 77] on button "Email" at bounding box center [650, 77] width 46 height 12
click at [59, 353] on icon "button" at bounding box center [60, 355] width 5 height 7
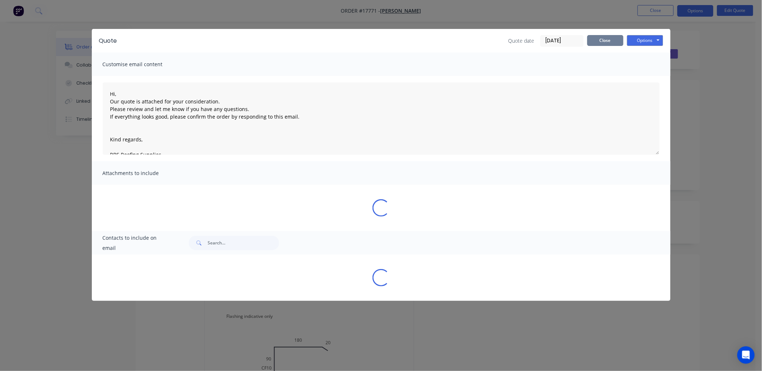
drag, startPoint x: 609, startPoint y: 39, endPoint x: 617, endPoint y: 33, distance: 10.3
click at [610, 38] on button "Close" at bounding box center [605, 40] width 36 height 11
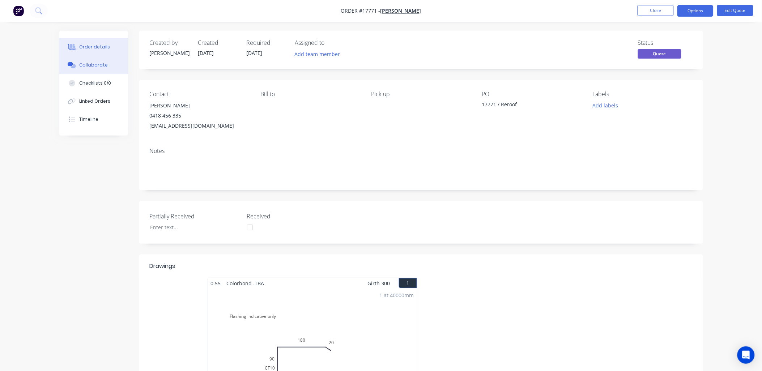
click at [97, 63] on div "Collaborate" at bounding box center [93, 65] width 29 height 7
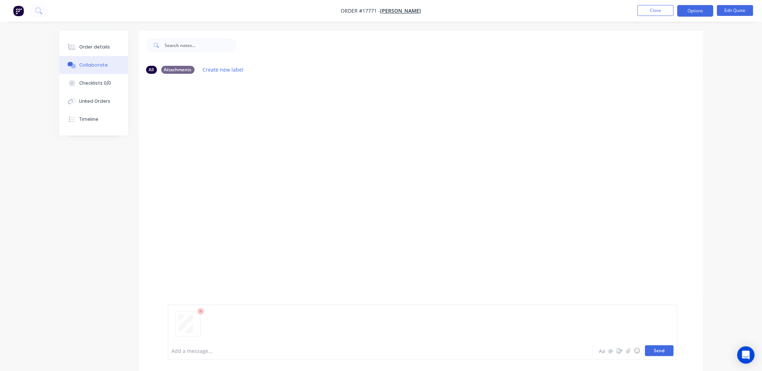
click at [652, 347] on button "Send" at bounding box center [659, 350] width 29 height 11
click at [104, 46] on div "Order details" at bounding box center [94, 47] width 31 height 7
